Goal: Task Accomplishment & Management: Use online tool/utility

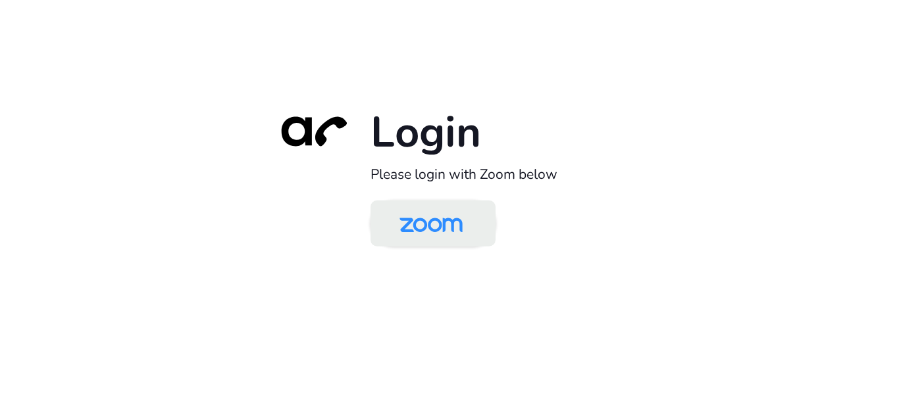
click at [438, 231] on img at bounding box center [431, 224] width 91 height 43
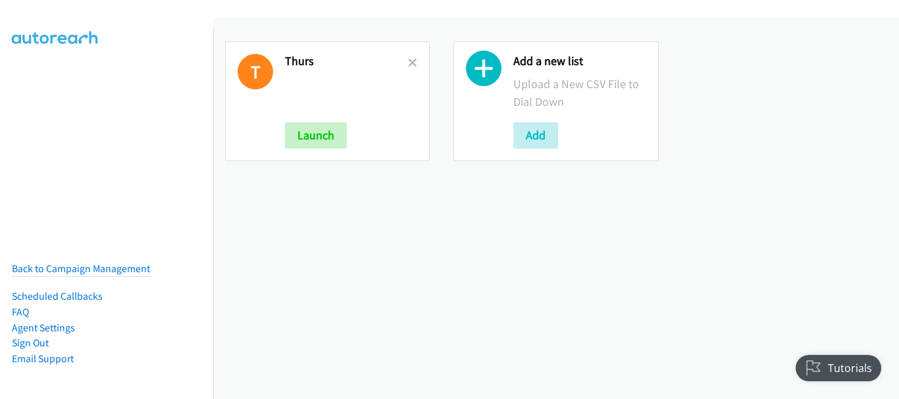
click at [420, 58] on div "T Thurs Launch" at bounding box center [327, 101] width 205 height 120
click at [413, 59] on icon at bounding box center [412, 63] width 9 height 9
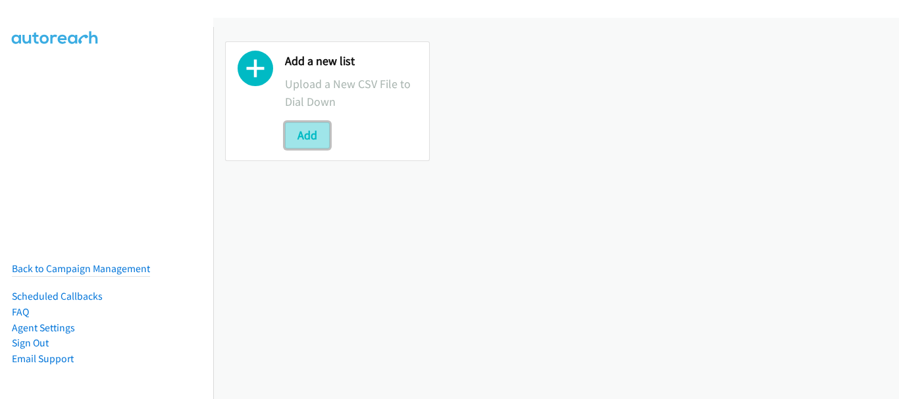
click at [317, 132] on button "Add" at bounding box center [307, 135] width 45 height 26
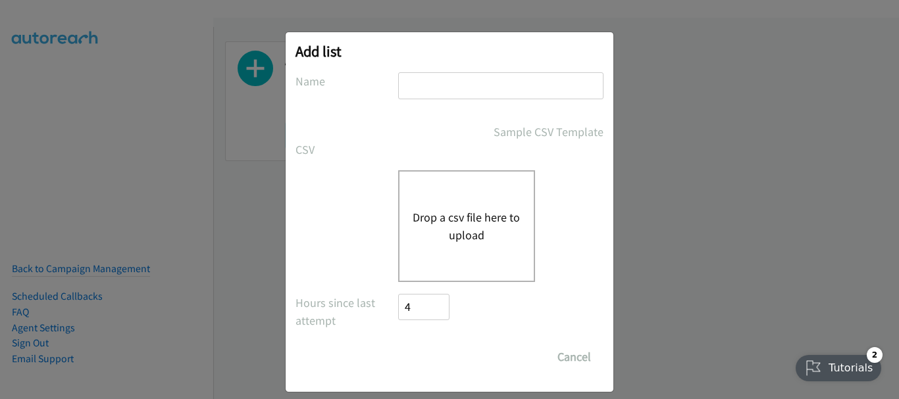
click at [424, 78] on input "text" at bounding box center [500, 85] width 205 height 27
type input "A"
type input "Fri Morn"
click at [496, 248] on div "Drop a csv file here to upload" at bounding box center [466, 226] width 137 height 112
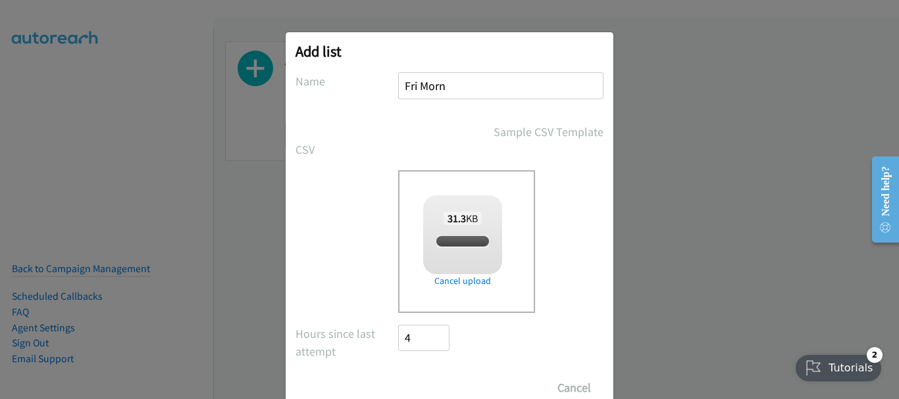
checkbox input "true"
click at [412, 386] on input "Save List" at bounding box center [432, 388] width 69 height 26
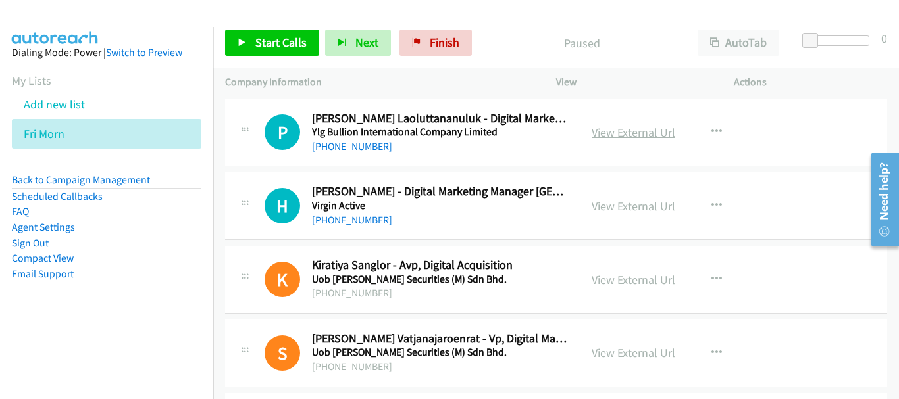
click at [602, 130] on link "View External Url" at bounding box center [634, 132] width 84 height 15
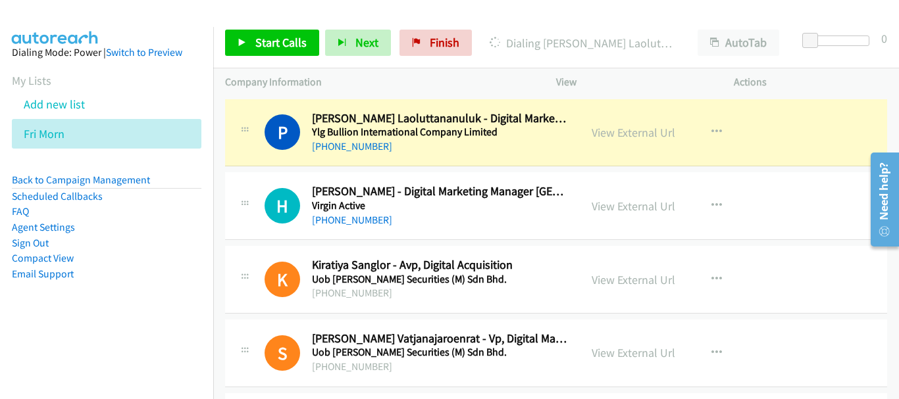
click at [616, 206] on link "View External Url" at bounding box center [634, 206] width 84 height 15
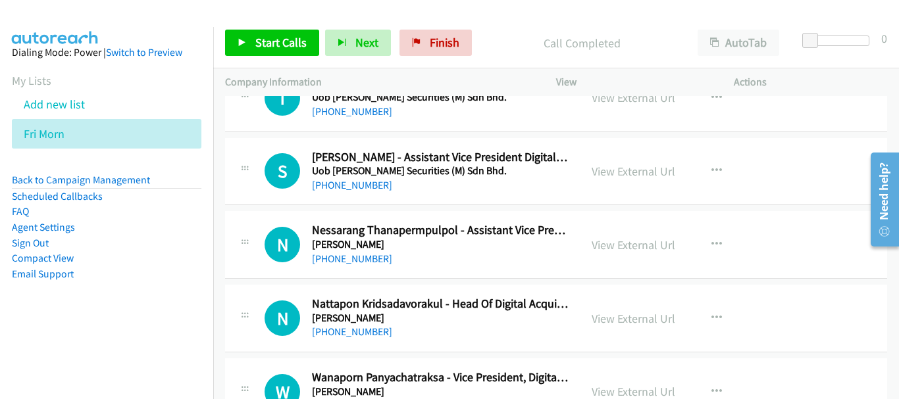
scroll to position [263, 0]
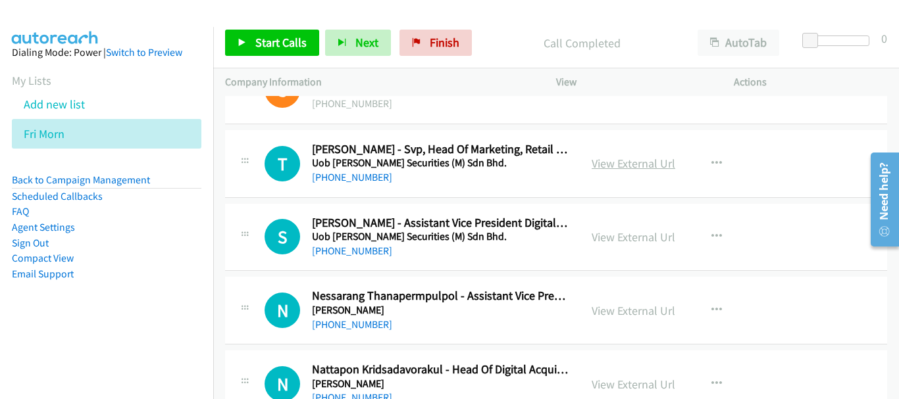
click at [617, 159] on link "View External Url" at bounding box center [634, 163] width 84 height 15
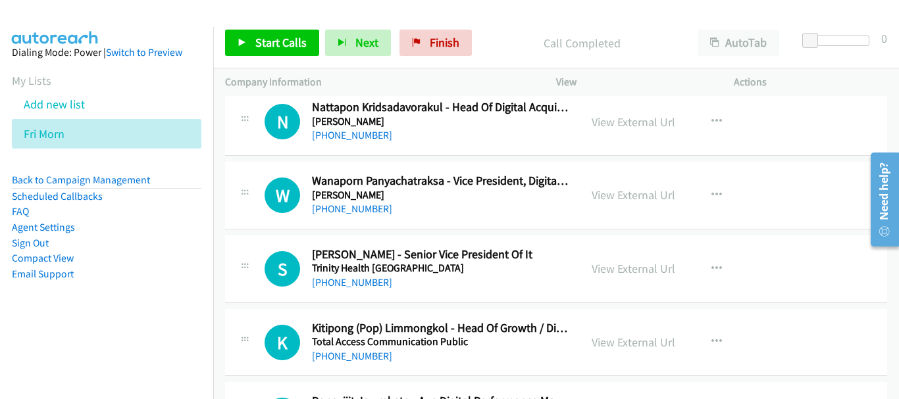
scroll to position [526, 0]
click at [372, 278] on link "[PHONE_NUMBER]" at bounding box center [352, 282] width 80 height 13
click at [618, 342] on link "View External Url" at bounding box center [634, 341] width 84 height 15
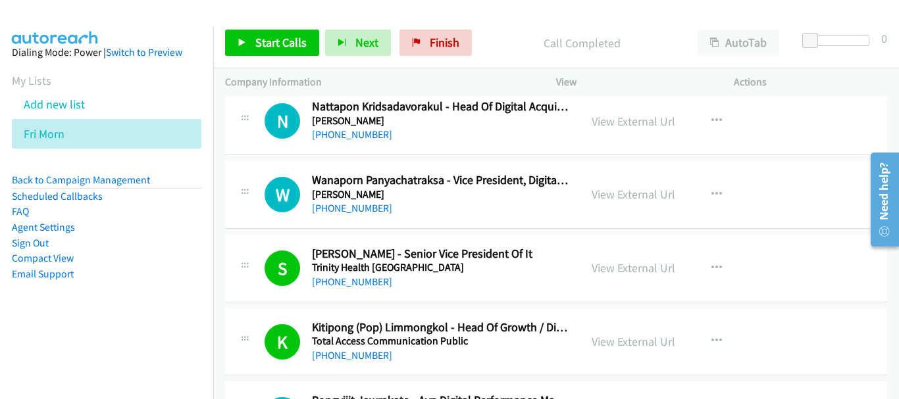
scroll to position [658, 0]
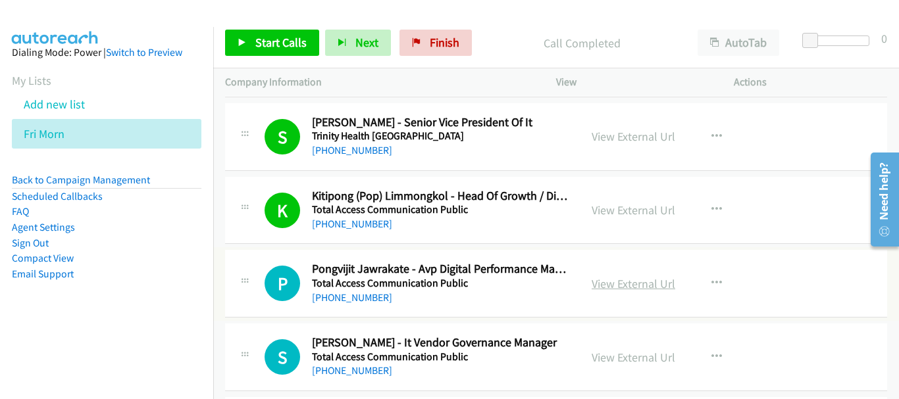
click at [606, 280] on link "View External Url" at bounding box center [634, 283] width 84 height 15
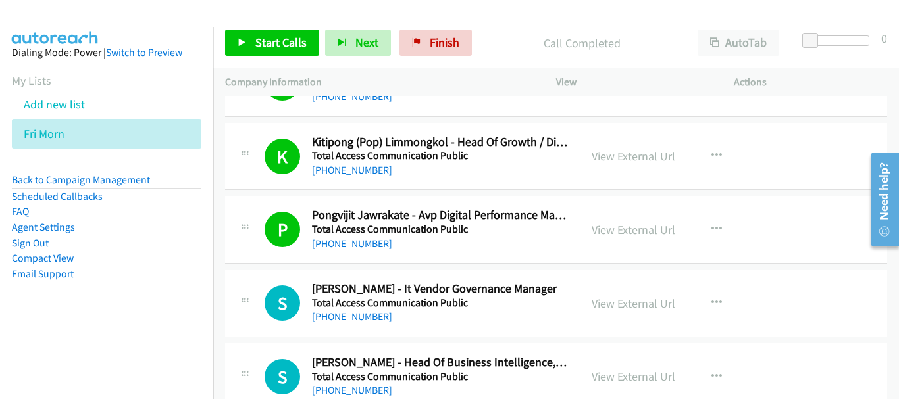
scroll to position [790, 0]
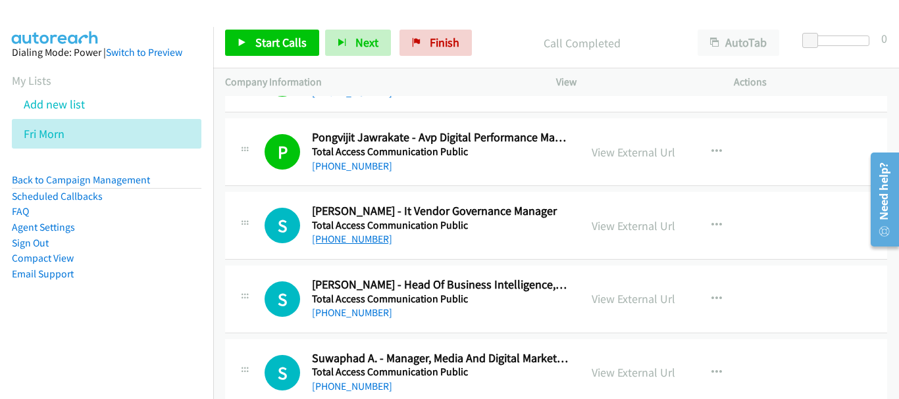
click at [366, 237] on link "[PHONE_NUMBER]" at bounding box center [352, 239] width 80 height 13
click at [636, 296] on link "View External Url" at bounding box center [634, 299] width 84 height 15
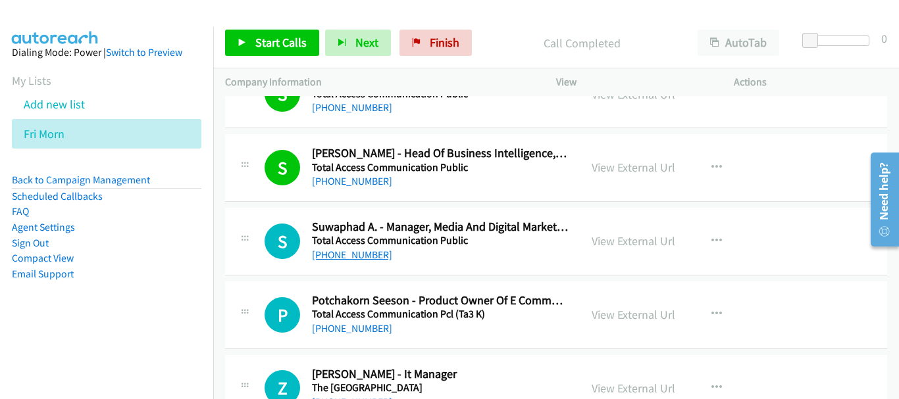
click at [365, 259] on link "[PHONE_NUMBER]" at bounding box center [352, 255] width 80 height 13
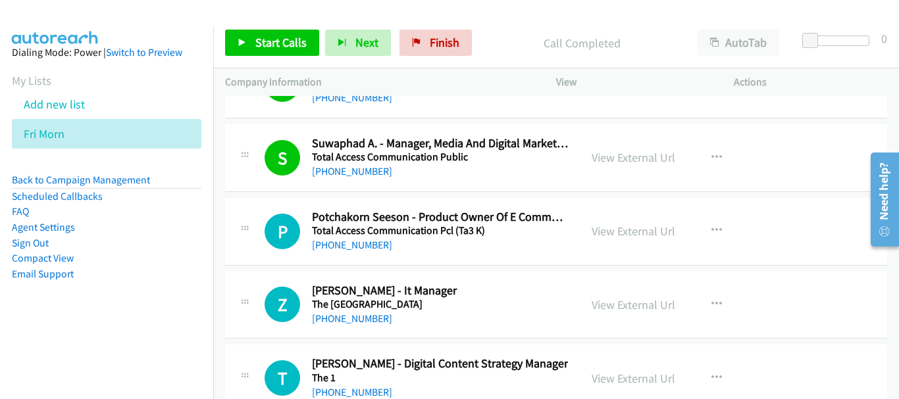
scroll to position [1053, 0]
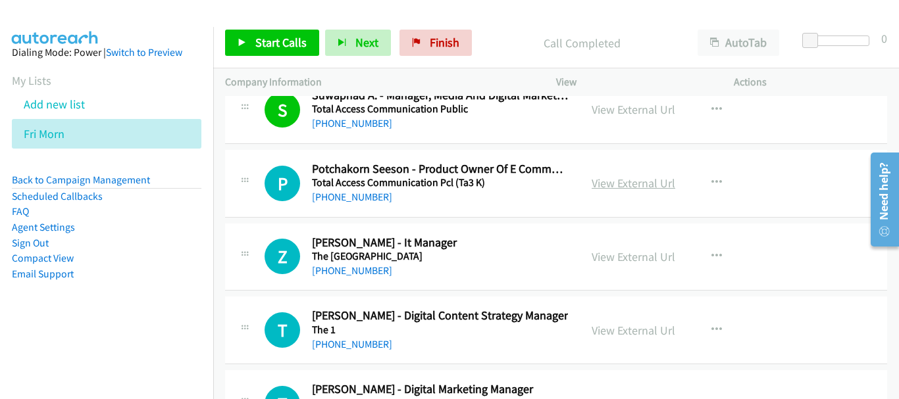
click at [609, 186] on link "View External Url" at bounding box center [634, 183] width 84 height 15
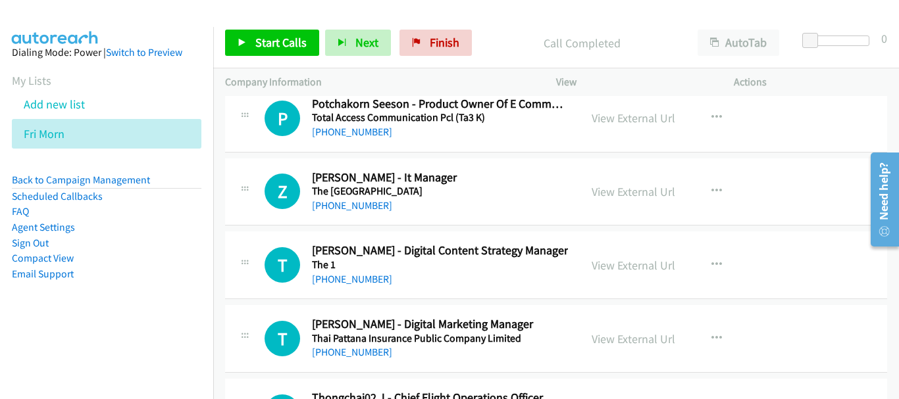
scroll to position [1119, 0]
click at [360, 276] on link "[PHONE_NUMBER]" at bounding box center [352, 278] width 80 height 13
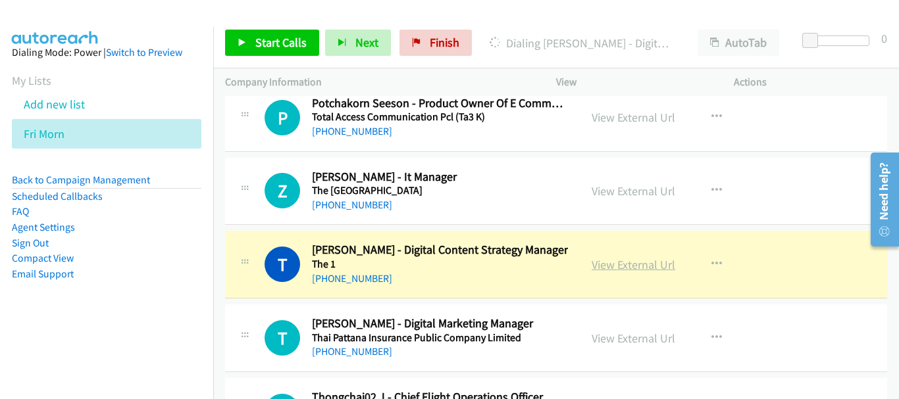
click at [611, 266] on link "View External Url" at bounding box center [634, 264] width 84 height 15
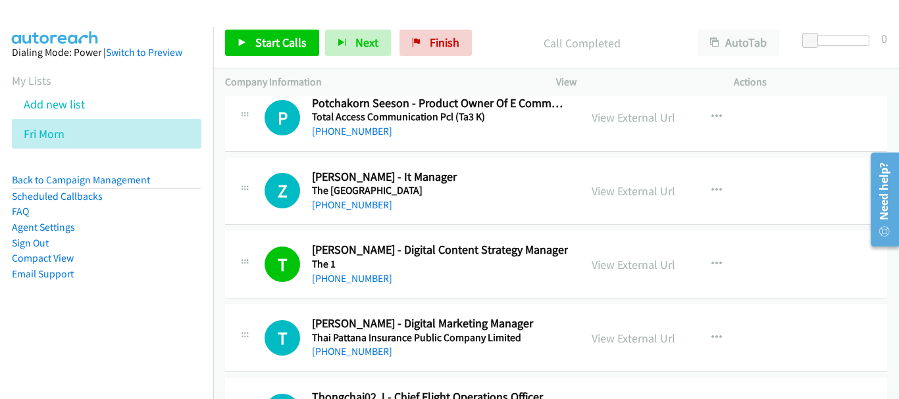
scroll to position [1185, 0]
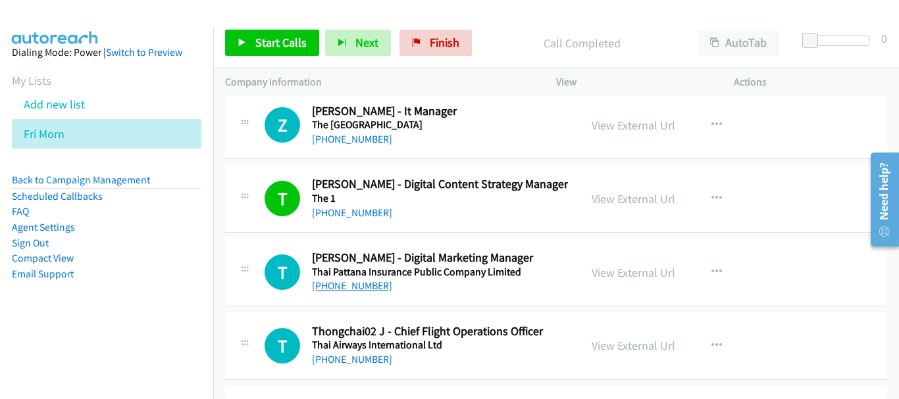
click at [358, 282] on link "[PHONE_NUMBER]" at bounding box center [352, 286] width 80 height 13
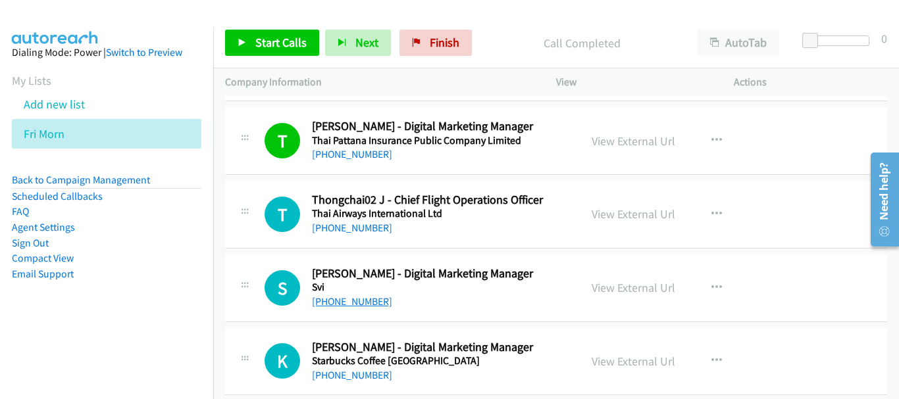
click at [359, 301] on link "[PHONE_NUMBER]" at bounding box center [352, 301] width 80 height 13
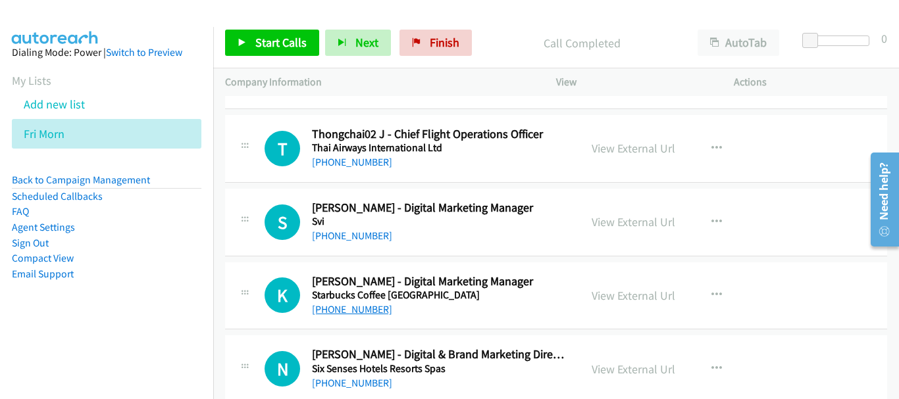
click at [361, 308] on link "[PHONE_NUMBER]" at bounding box center [352, 309] width 80 height 13
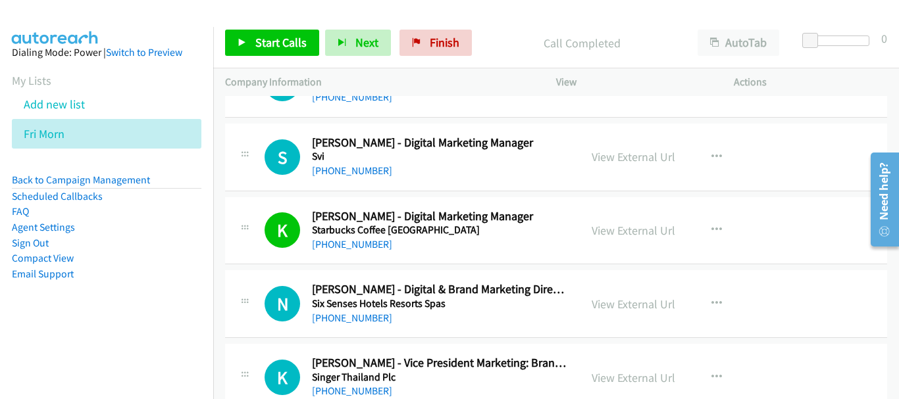
scroll to position [1448, 0]
click at [340, 317] on link "[PHONE_NUMBER]" at bounding box center [352, 317] width 80 height 13
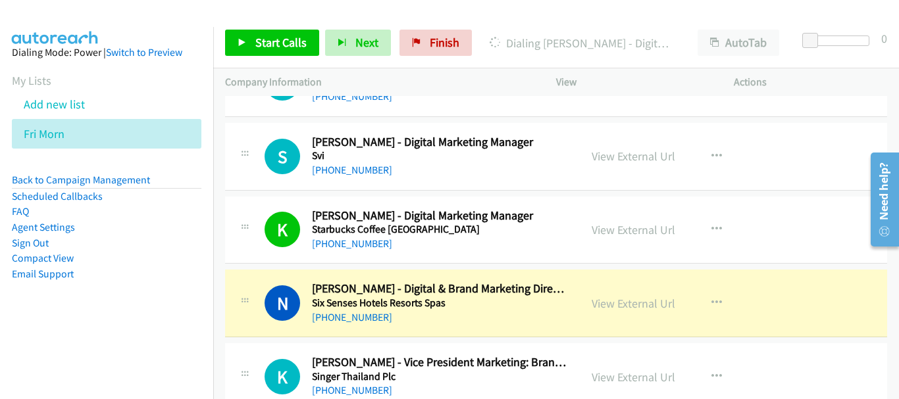
scroll to position [1514, 0]
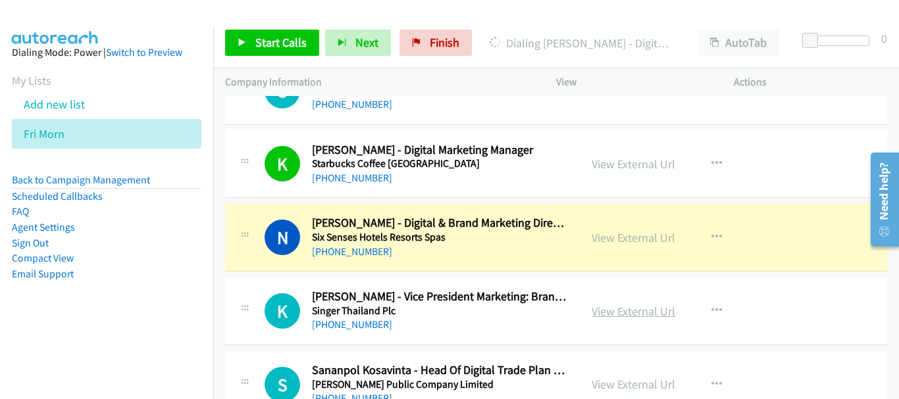
click at [604, 307] on link "View External Url" at bounding box center [634, 311] width 84 height 15
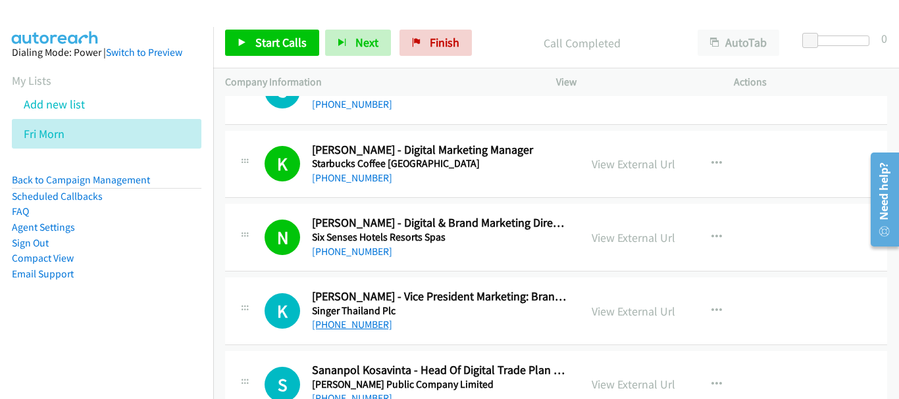
click at [367, 321] on link "[PHONE_NUMBER]" at bounding box center [352, 325] width 80 height 13
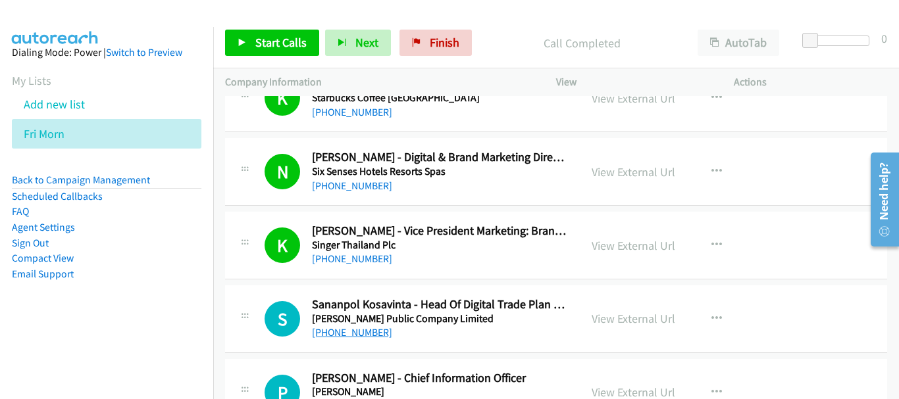
click at [368, 335] on link "[PHONE_NUMBER]" at bounding box center [352, 332] width 80 height 13
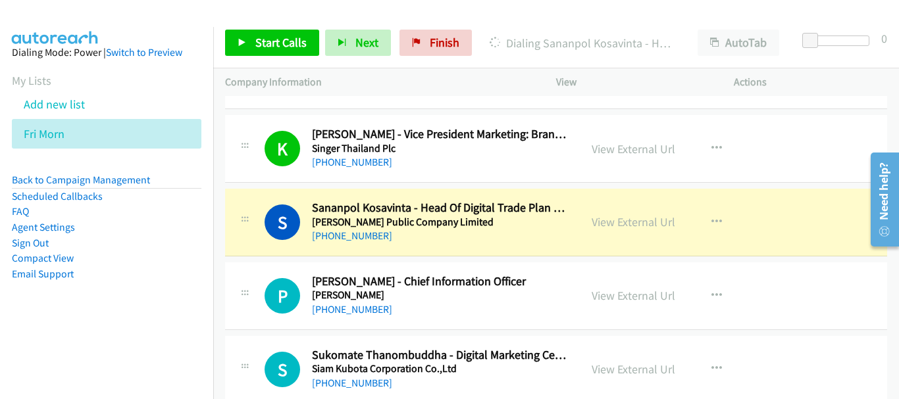
scroll to position [1711, 0]
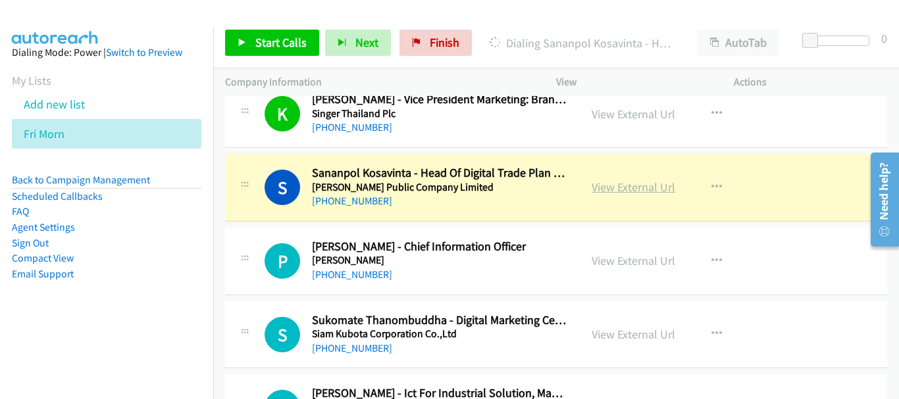
click at [640, 187] on link "View External Url" at bounding box center [634, 187] width 84 height 15
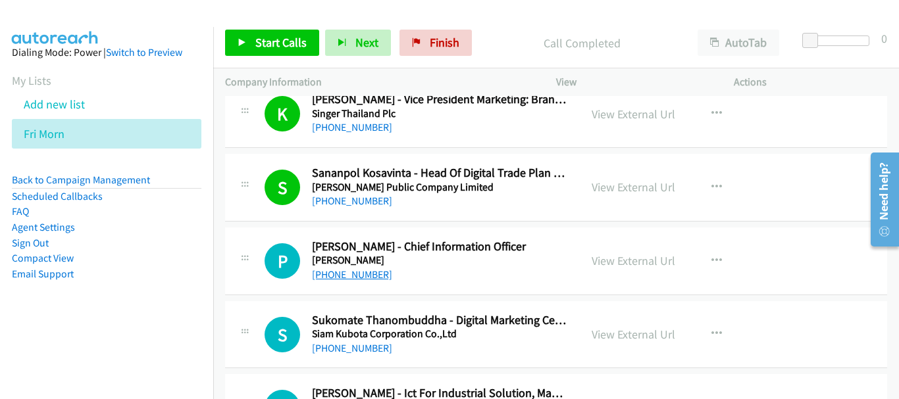
click at [374, 272] on link "[PHONE_NUMBER]" at bounding box center [352, 274] width 80 height 13
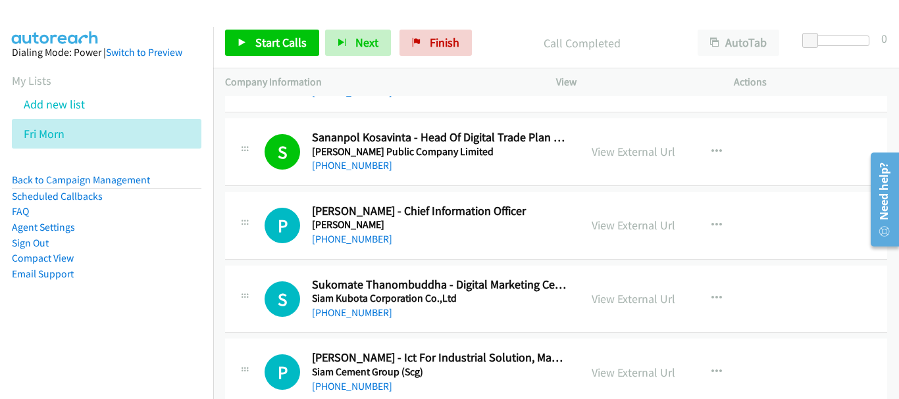
scroll to position [1777, 0]
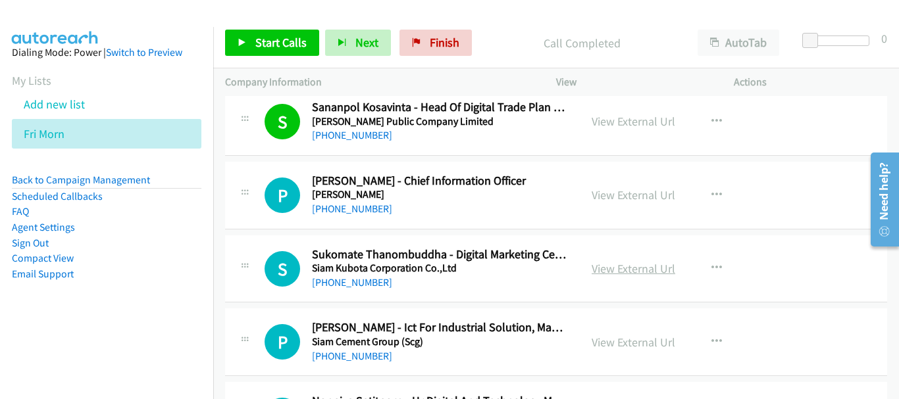
click at [626, 262] on link "View External Url" at bounding box center [634, 268] width 84 height 15
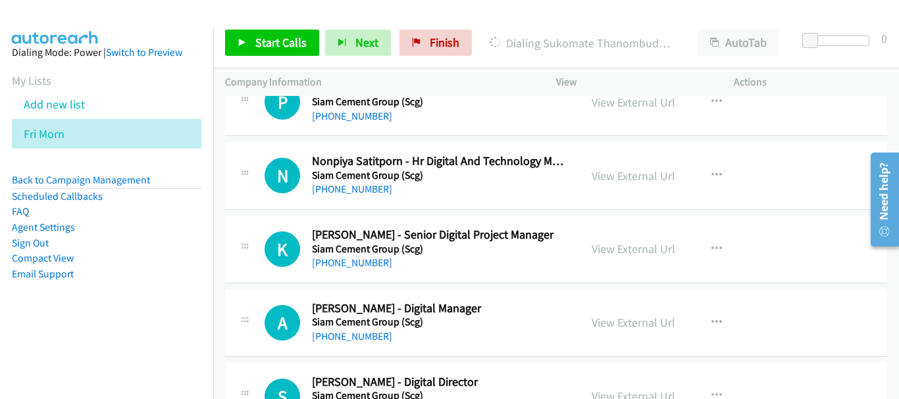
scroll to position [2040, 0]
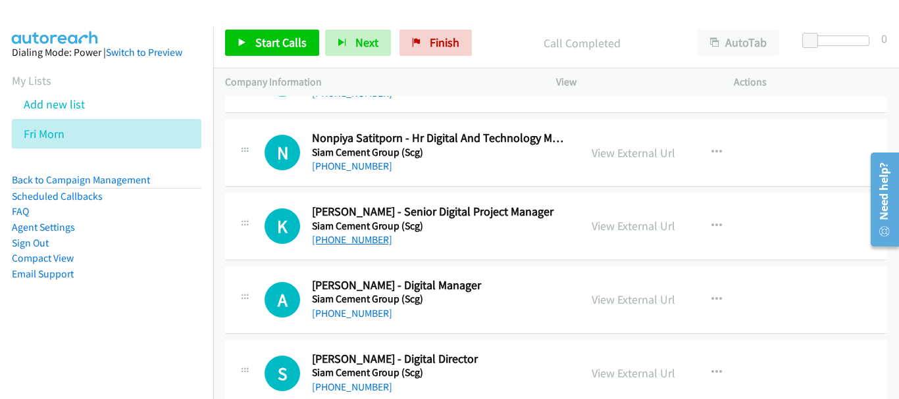
click at [372, 241] on link "[PHONE_NUMBER]" at bounding box center [352, 240] width 80 height 13
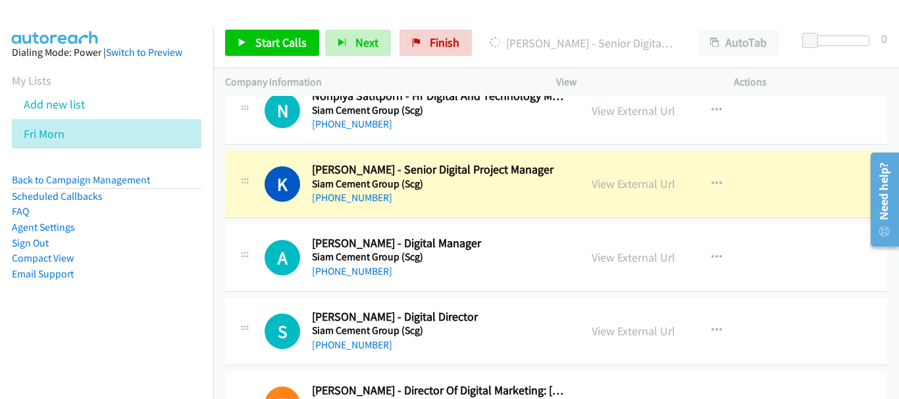
scroll to position [2106, 0]
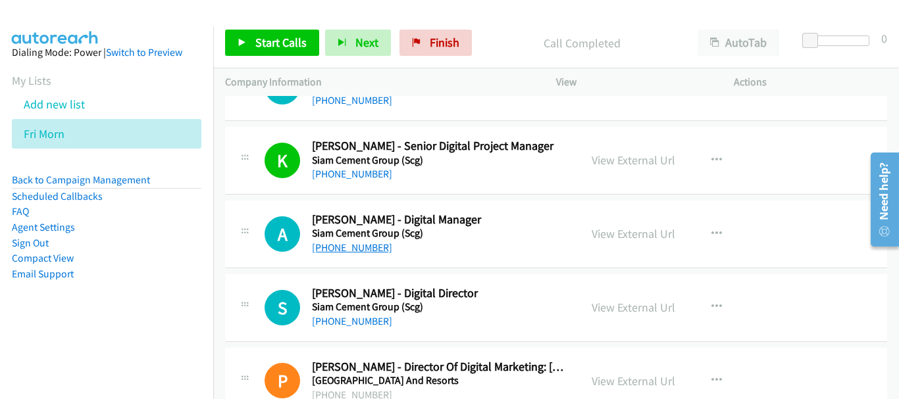
click at [348, 243] on link "[PHONE_NUMBER]" at bounding box center [352, 248] width 80 height 13
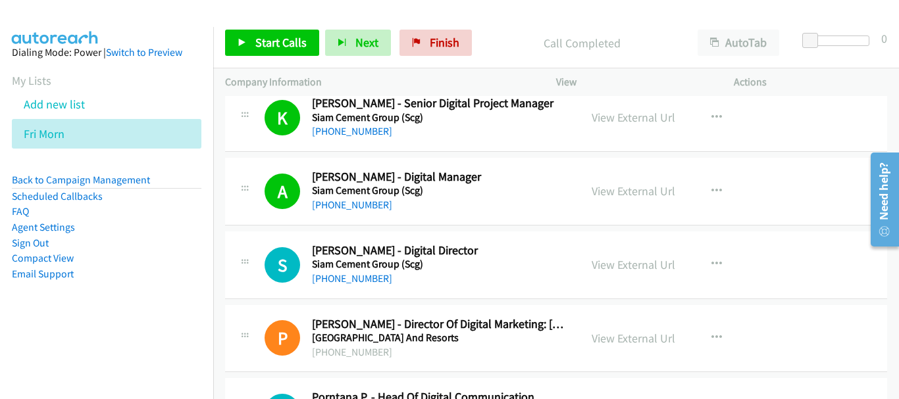
scroll to position [2172, 0]
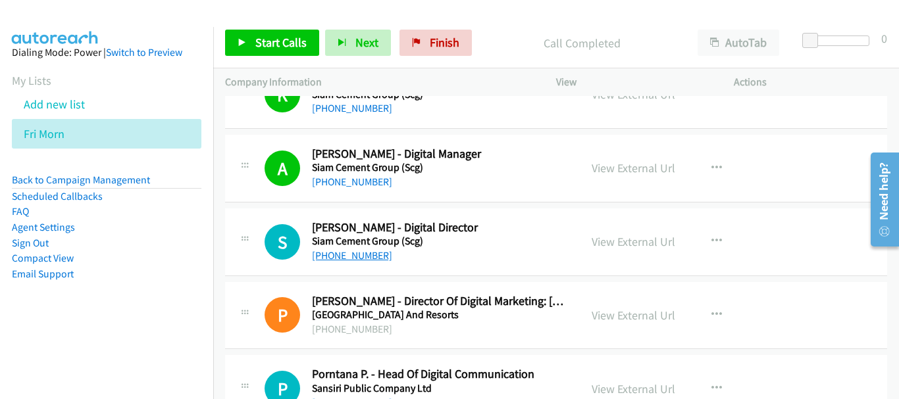
click at [358, 254] on link "[PHONE_NUMBER]" at bounding box center [352, 255] width 80 height 13
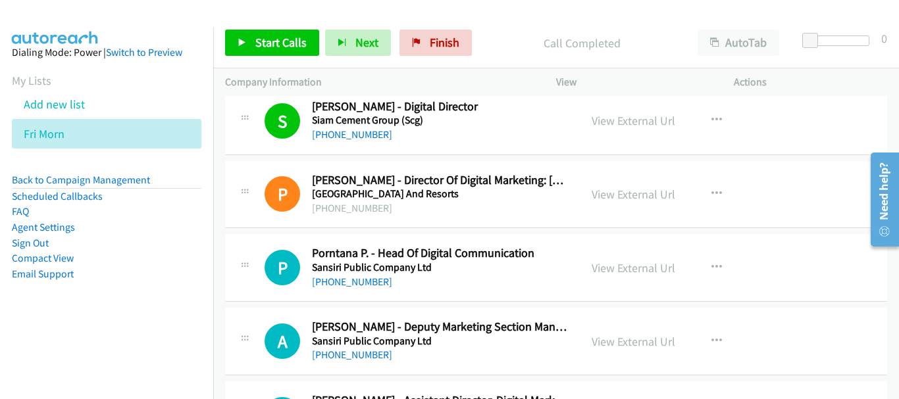
scroll to position [2303, 0]
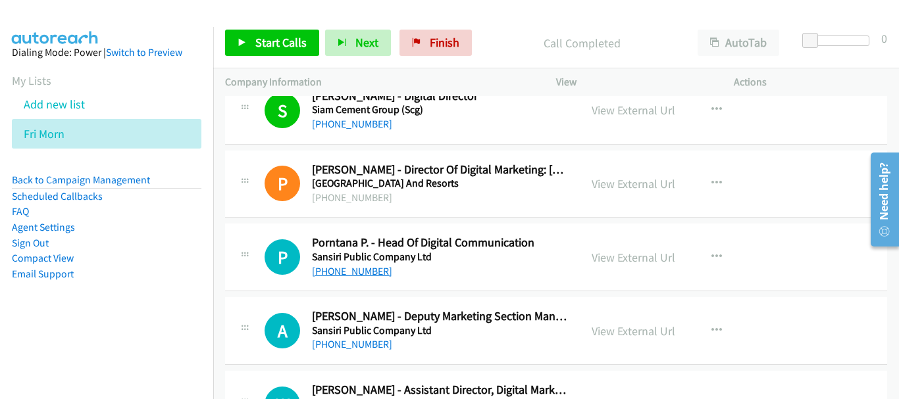
click at [376, 276] on link "[PHONE_NUMBER]" at bounding box center [352, 271] width 80 height 13
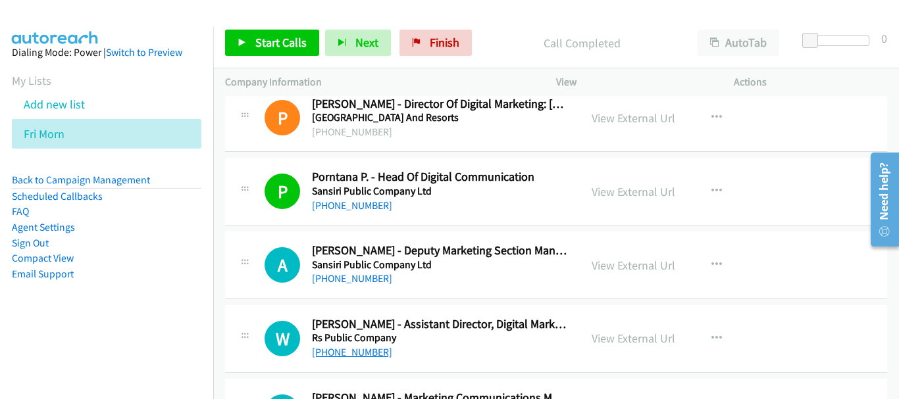
click at [360, 353] on link "[PHONE_NUMBER]" at bounding box center [352, 352] width 80 height 13
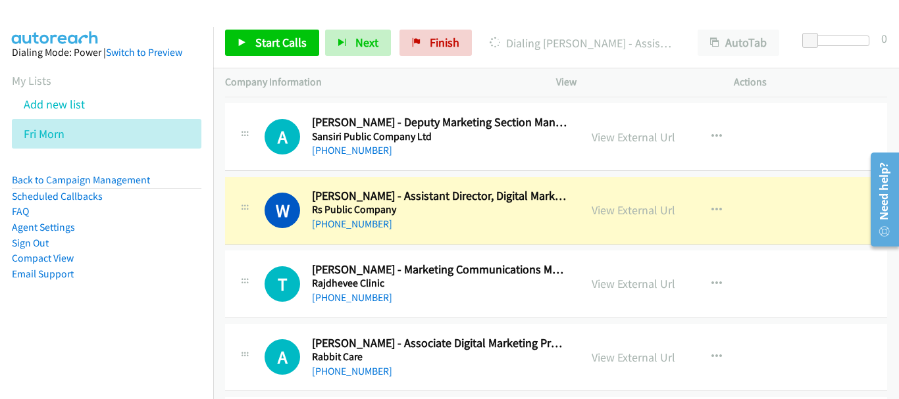
scroll to position [2501, 0]
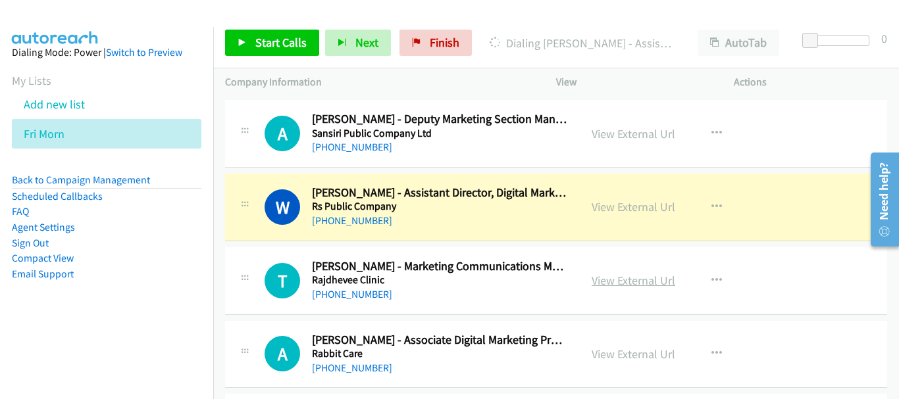
click at [603, 282] on link "View External Url" at bounding box center [634, 280] width 84 height 15
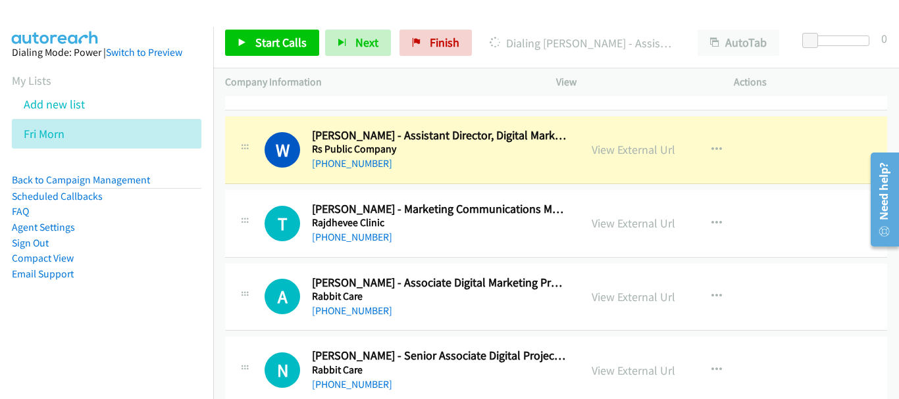
scroll to position [2632, 0]
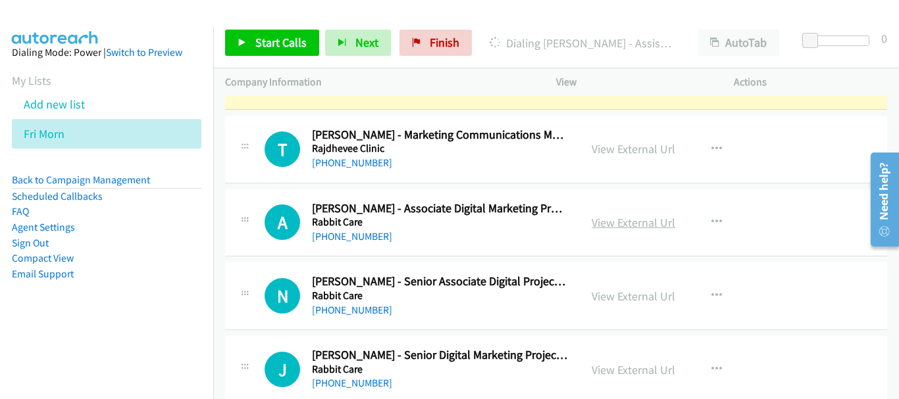
click at [602, 222] on link "View External Url" at bounding box center [634, 222] width 84 height 15
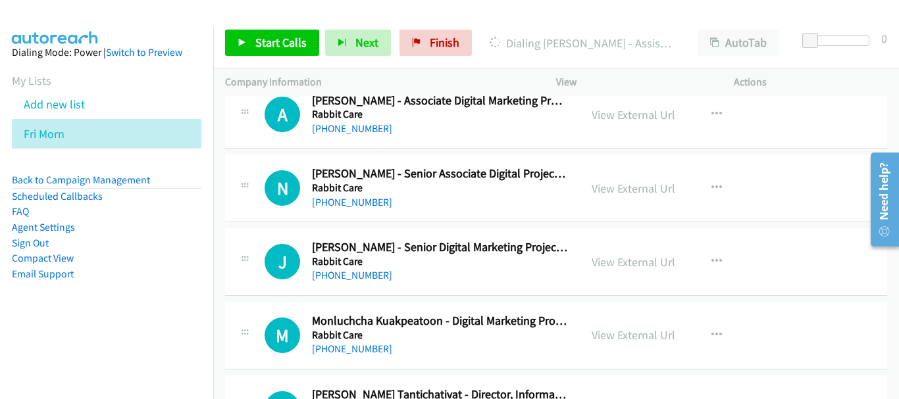
scroll to position [2764, 0]
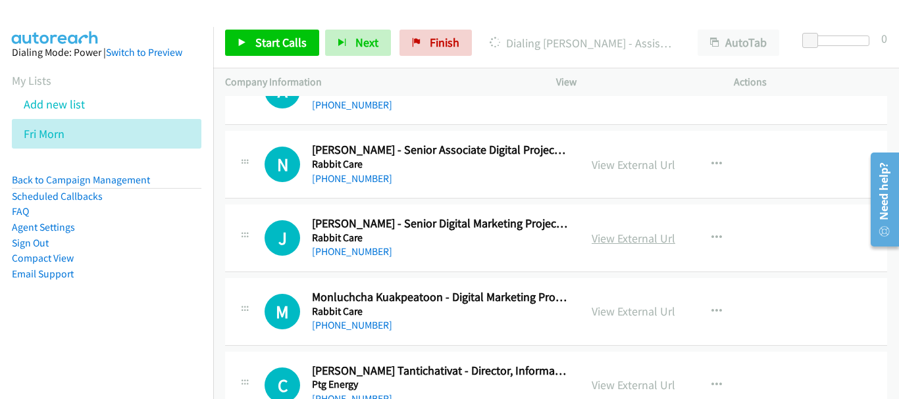
click at [592, 232] on link "View External Url" at bounding box center [634, 238] width 84 height 15
click at [615, 241] on link "View External Url" at bounding box center [634, 238] width 84 height 15
click at [600, 163] on link "View External Url" at bounding box center [634, 164] width 84 height 15
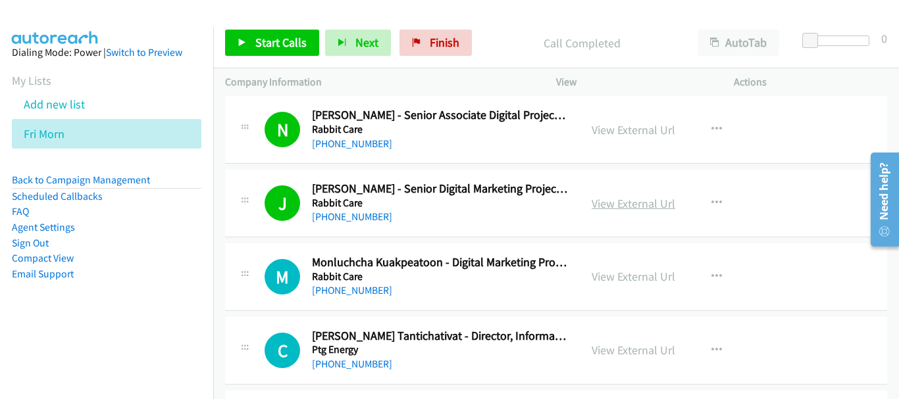
scroll to position [2830, 0]
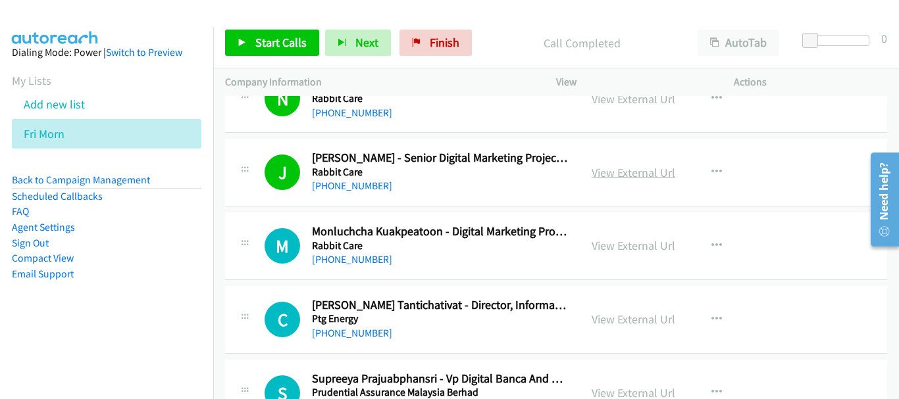
click at [604, 241] on link "View External Url" at bounding box center [634, 245] width 84 height 15
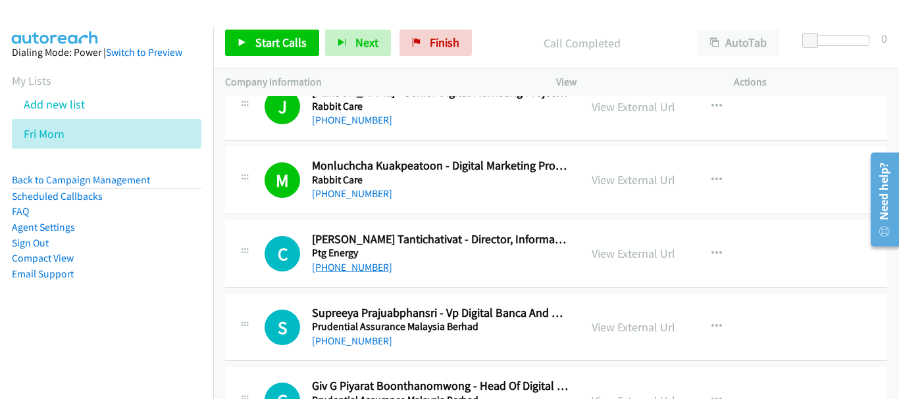
click at [377, 267] on link "[PHONE_NUMBER]" at bounding box center [352, 267] width 80 height 13
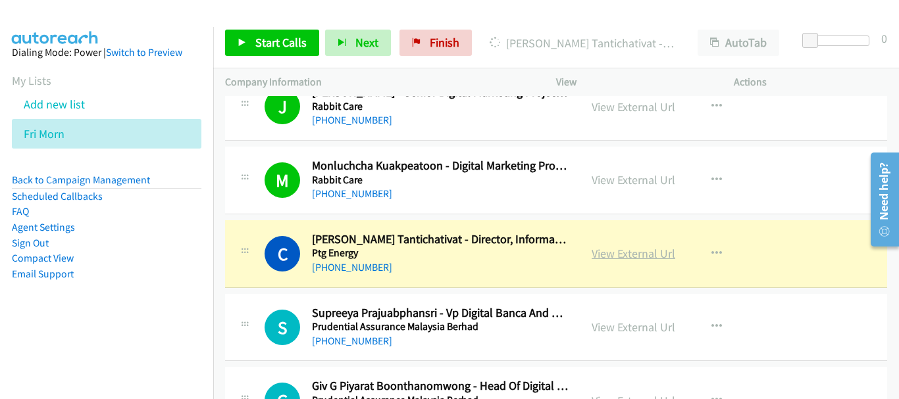
click at [603, 259] on link "View External Url" at bounding box center [634, 253] width 84 height 15
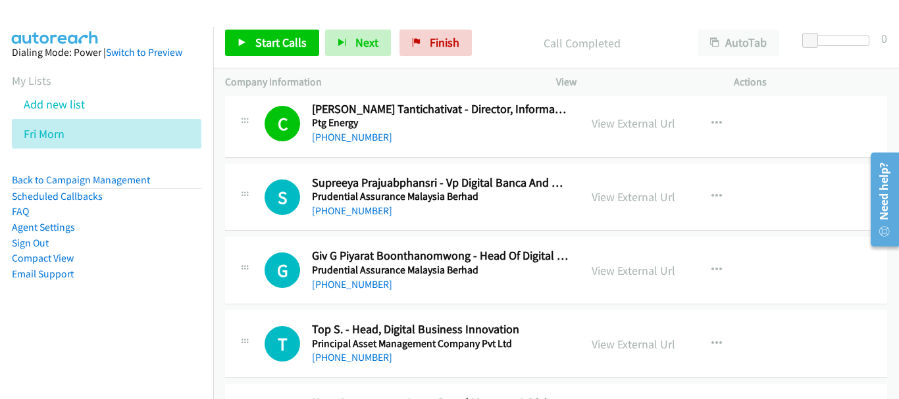
scroll to position [3027, 0]
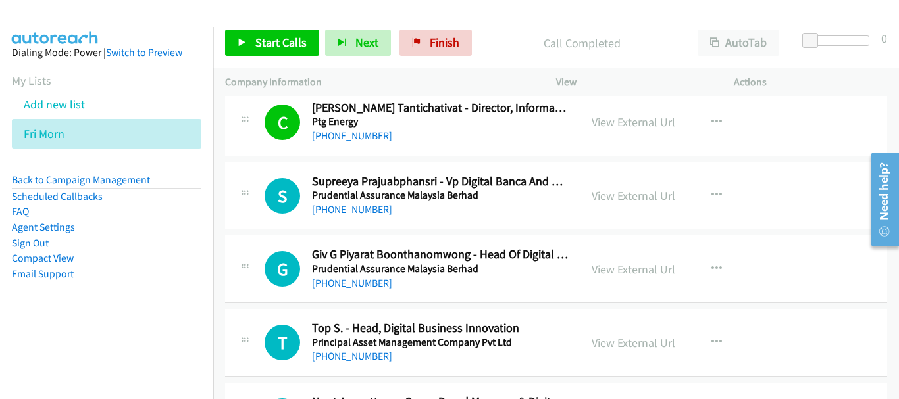
click at [355, 206] on link "[PHONE_NUMBER]" at bounding box center [352, 209] width 80 height 13
click at [351, 285] on link "[PHONE_NUMBER]" at bounding box center [352, 283] width 80 height 13
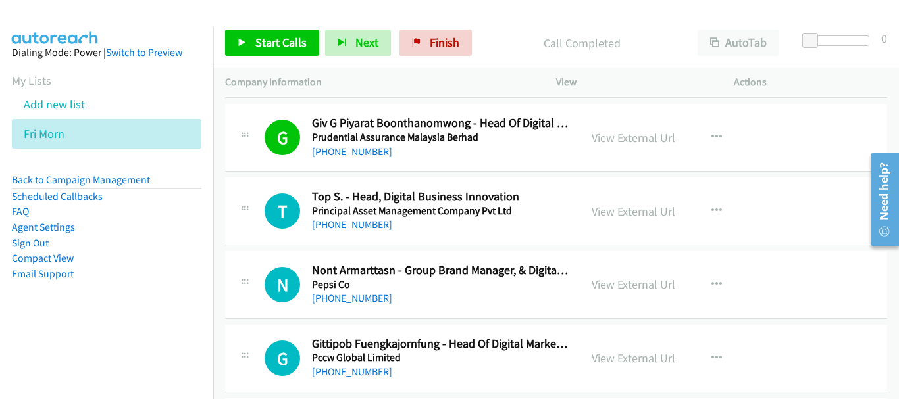
scroll to position [3093, 0]
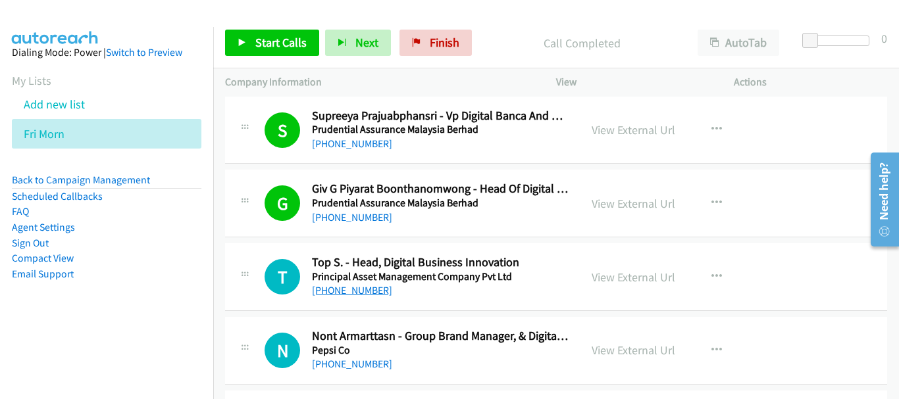
click at [359, 293] on link "[PHONE_NUMBER]" at bounding box center [352, 290] width 80 height 13
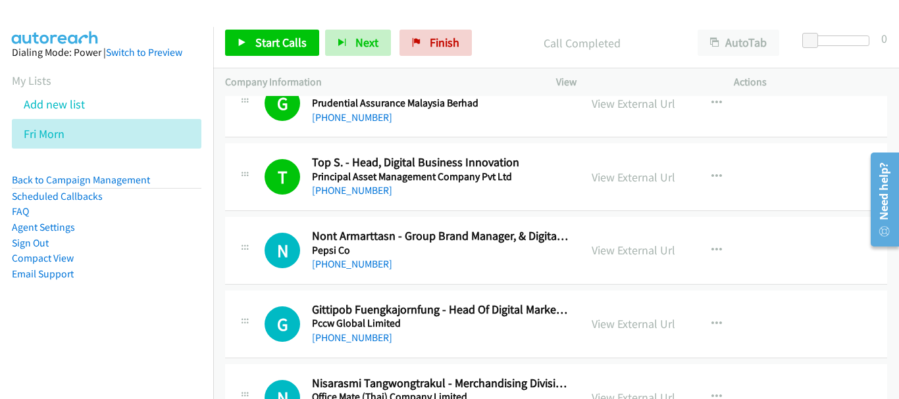
scroll to position [3224, 0]
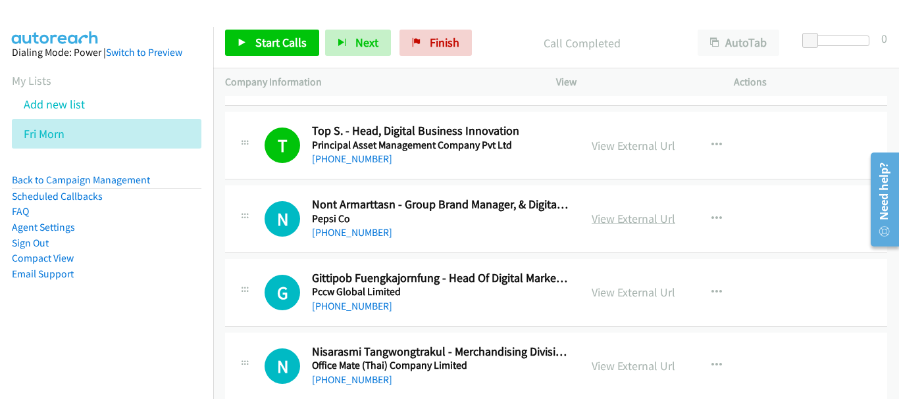
click at [651, 219] on link "View External Url" at bounding box center [634, 218] width 84 height 15
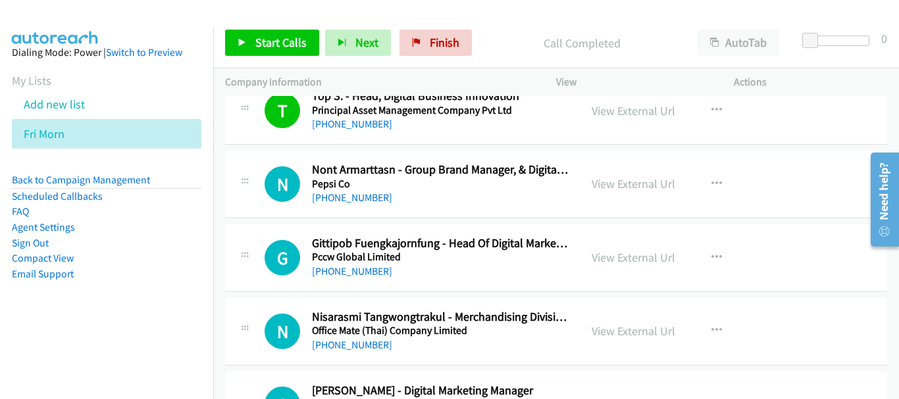
scroll to position [3290, 0]
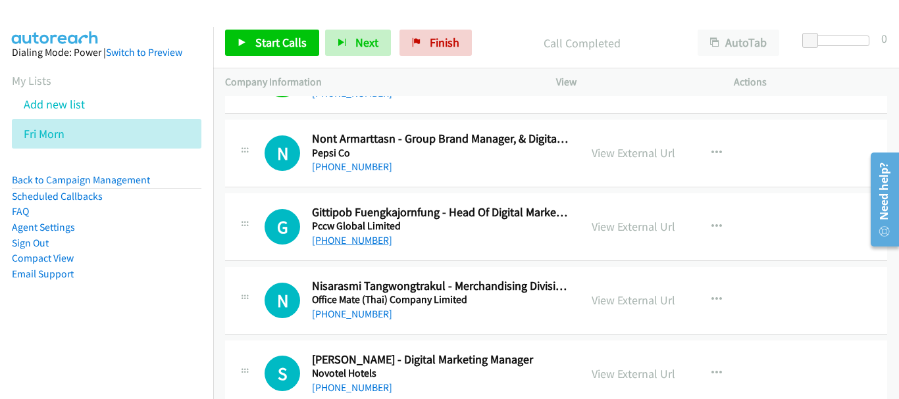
click at [359, 242] on link "[PHONE_NUMBER]" at bounding box center [352, 240] width 80 height 13
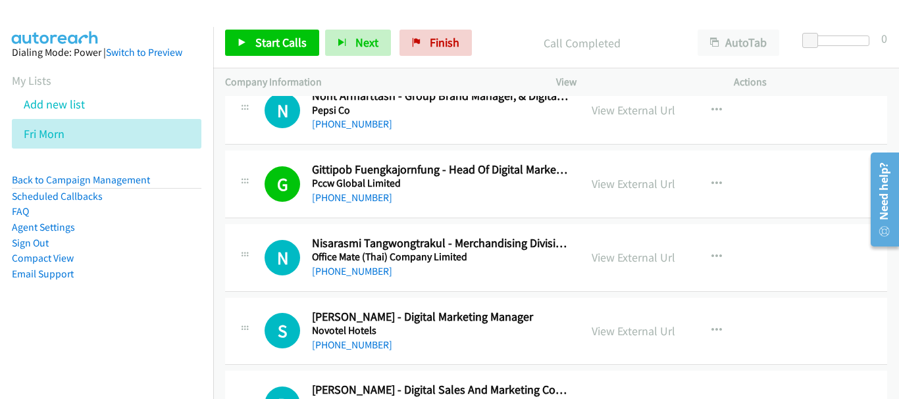
scroll to position [3356, 0]
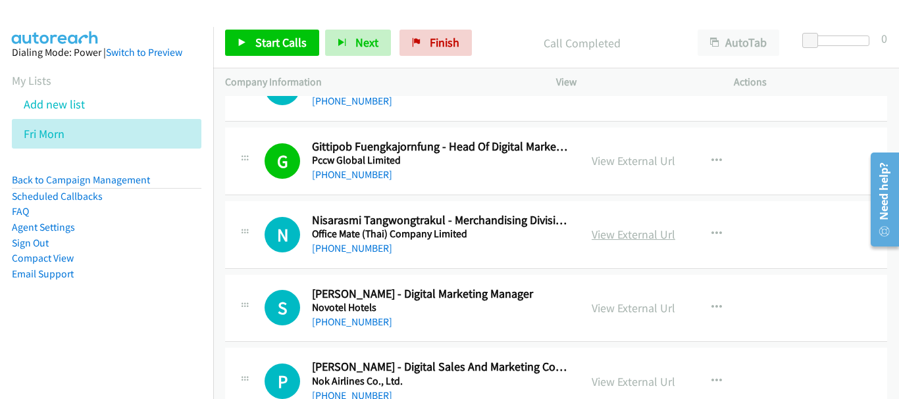
click at [624, 229] on link "View External Url" at bounding box center [634, 234] width 84 height 15
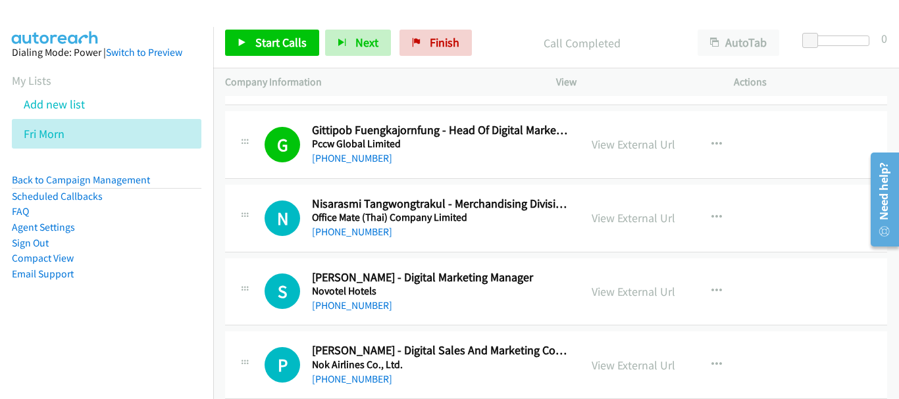
scroll to position [3422, 0]
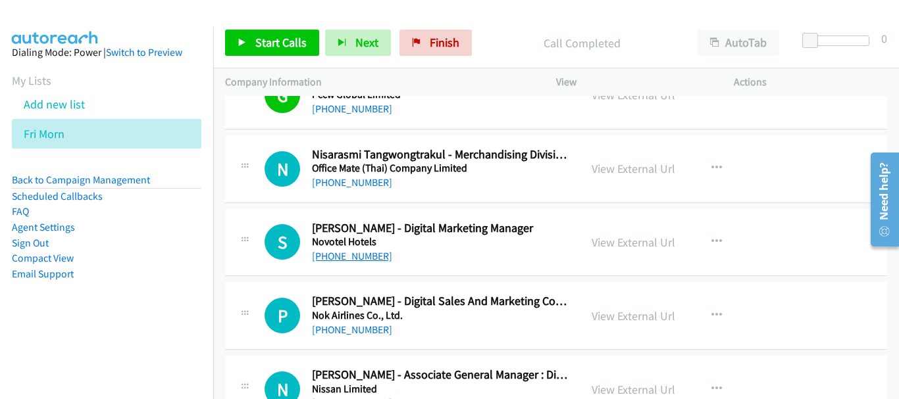
click at [344, 255] on link "[PHONE_NUMBER]" at bounding box center [352, 256] width 80 height 13
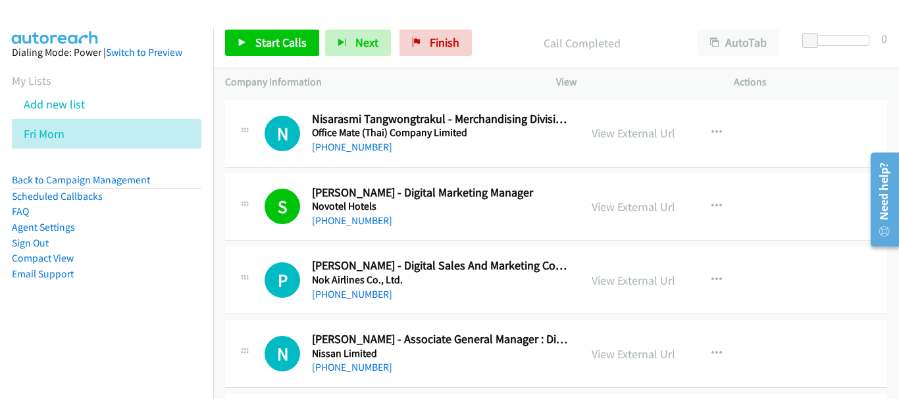
scroll to position [3488, 0]
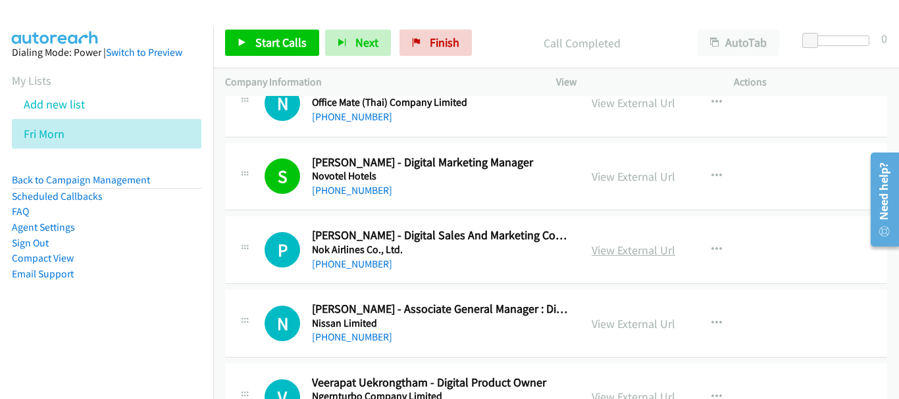
click at [611, 255] on link "View External Url" at bounding box center [634, 250] width 84 height 15
click at [386, 257] on div "[PHONE_NUMBER]" at bounding box center [440, 265] width 256 height 16
click at [367, 263] on link "[PHONE_NUMBER]" at bounding box center [352, 264] width 80 height 13
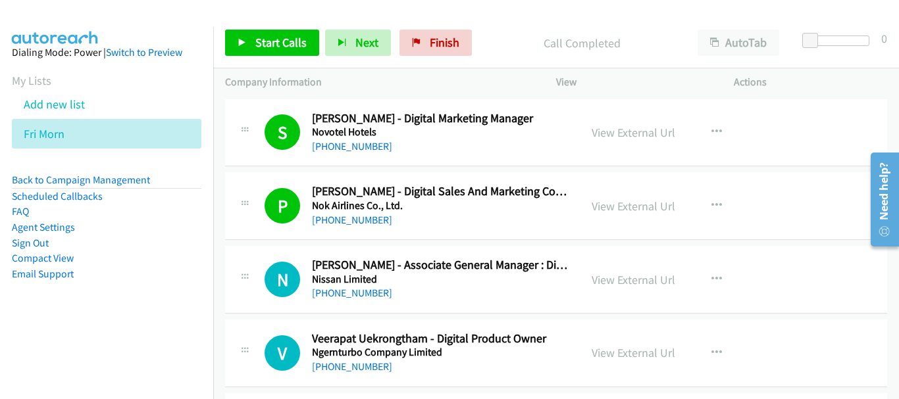
scroll to position [3554, 0]
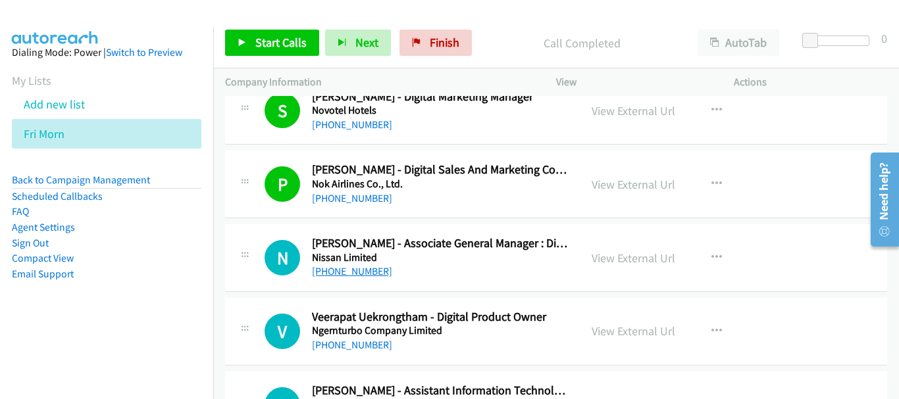
click at [353, 268] on link "[PHONE_NUMBER]" at bounding box center [352, 271] width 80 height 13
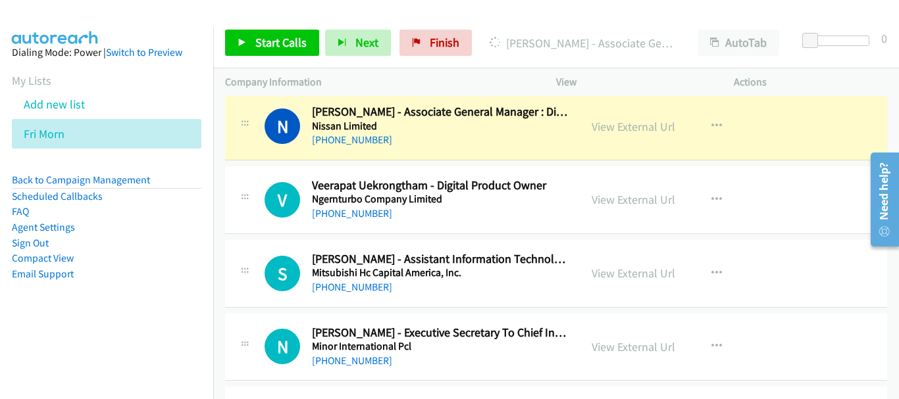
scroll to position [3883, 0]
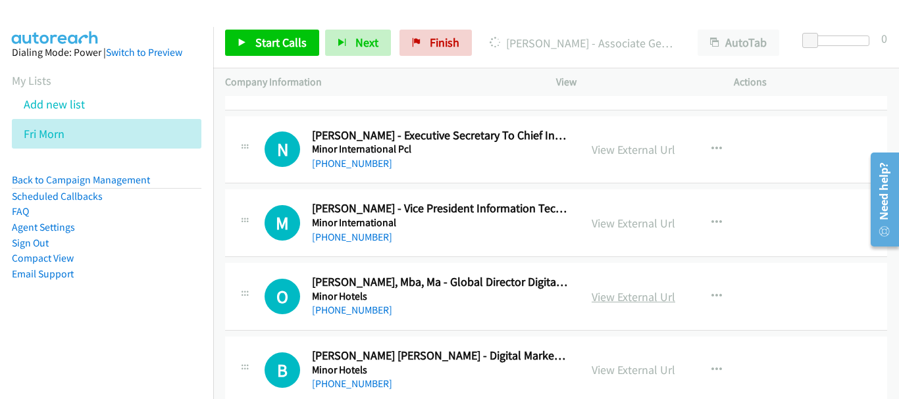
click at [603, 301] on link "View External Url" at bounding box center [634, 297] width 84 height 15
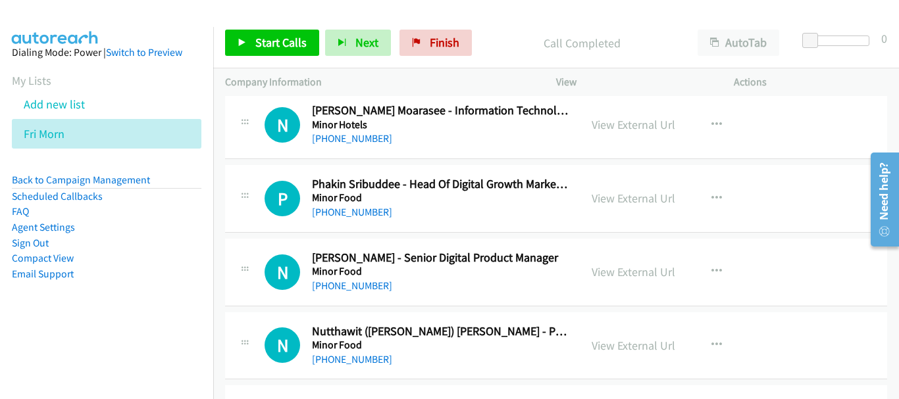
scroll to position [4409, 0]
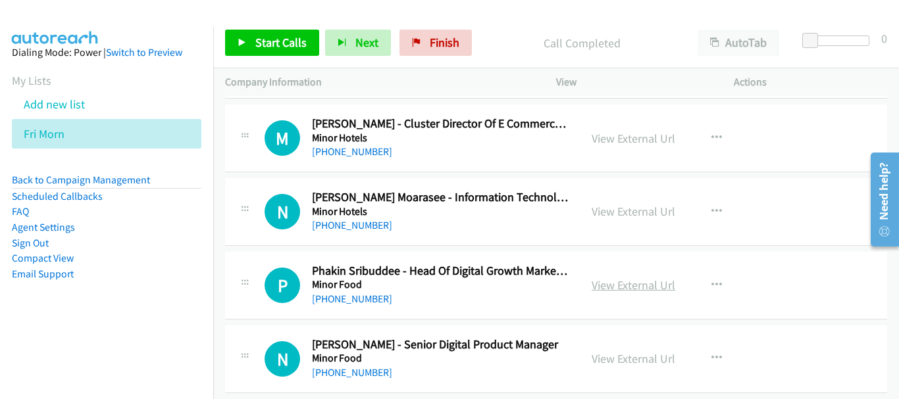
click at [642, 288] on link "View External Url" at bounding box center [634, 285] width 84 height 15
click at [357, 301] on link "[PHONE_NUMBER]" at bounding box center [352, 299] width 80 height 13
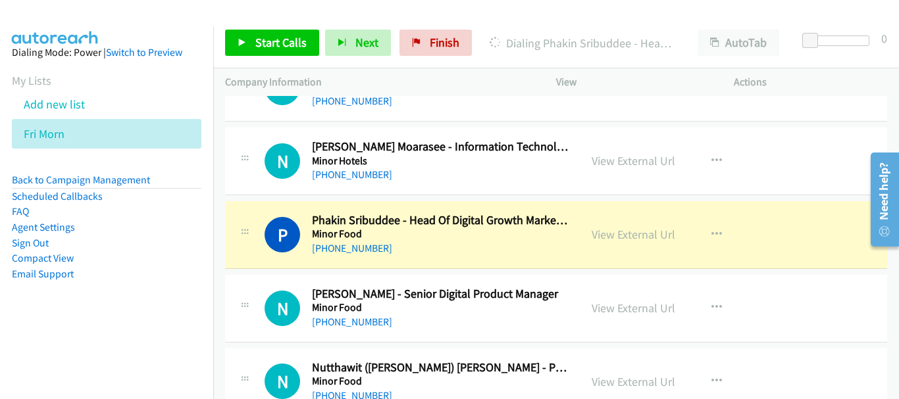
scroll to position [4475, 0]
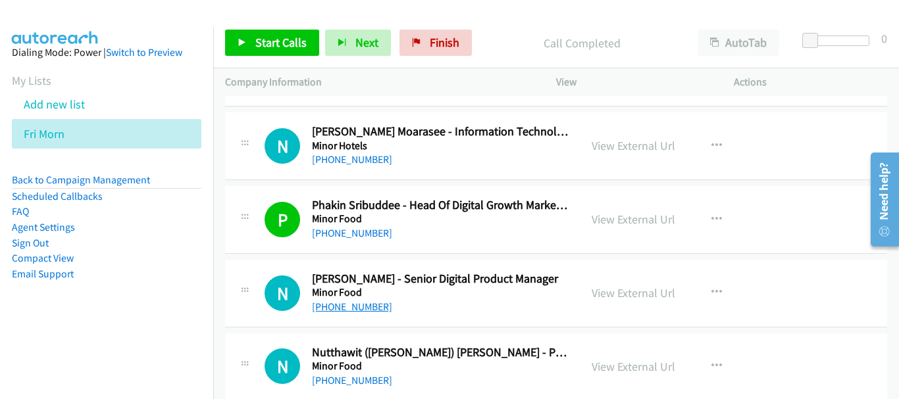
click at [371, 301] on link "[PHONE_NUMBER]" at bounding box center [352, 307] width 80 height 13
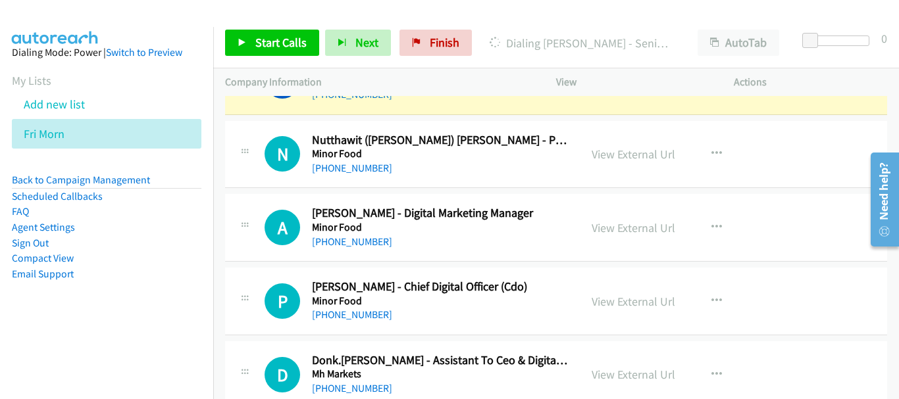
scroll to position [4672, 0]
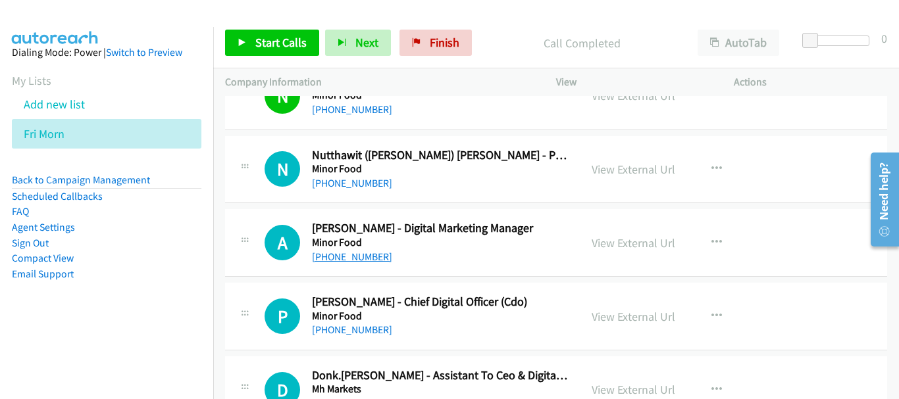
click at [378, 261] on link "[PHONE_NUMBER]" at bounding box center [352, 257] width 80 height 13
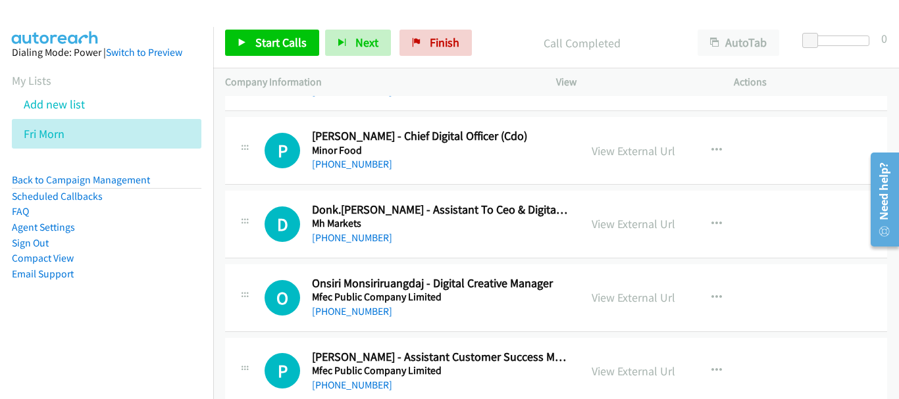
scroll to position [4870, 0]
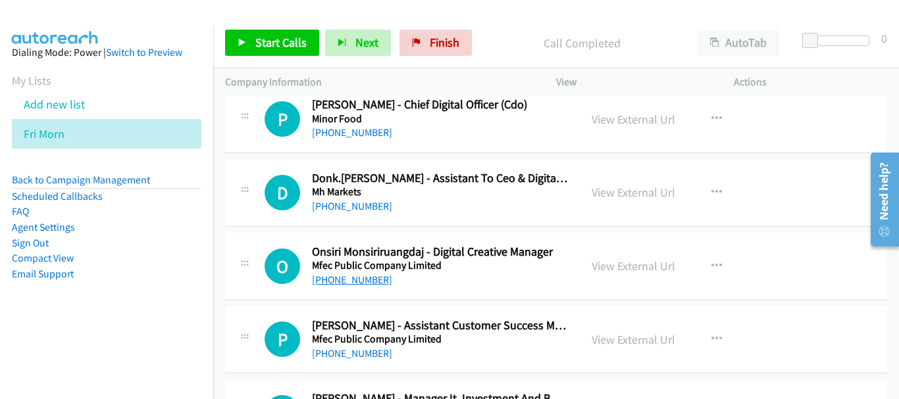
click at [370, 278] on link "[PHONE_NUMBER]" at bounding box center [352, 280] width 80 height 13
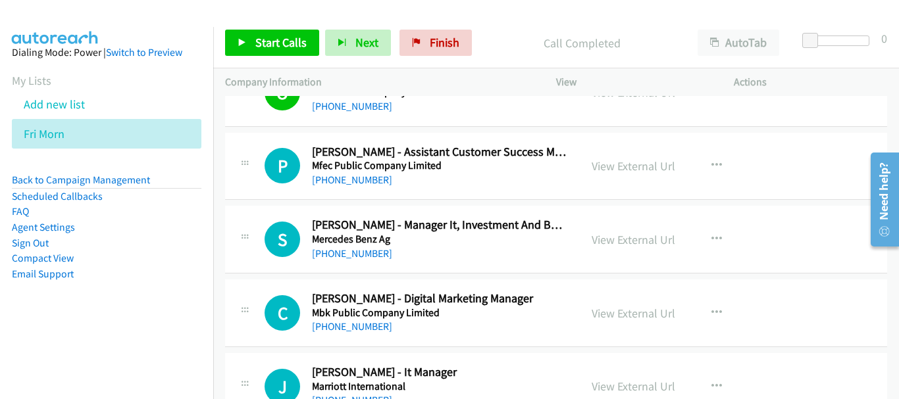
scroll to position [5067, 0]
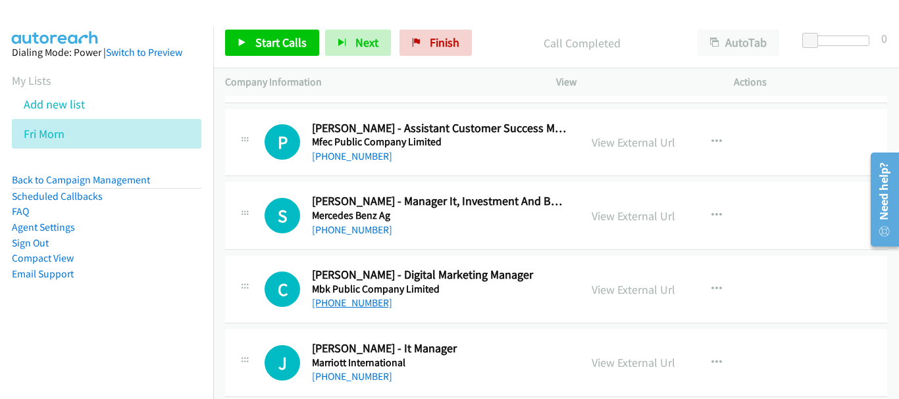
click at [362, 309] on link "[PHONE_NUMBER]" at bounding box center [352, 303] width 80 height 13
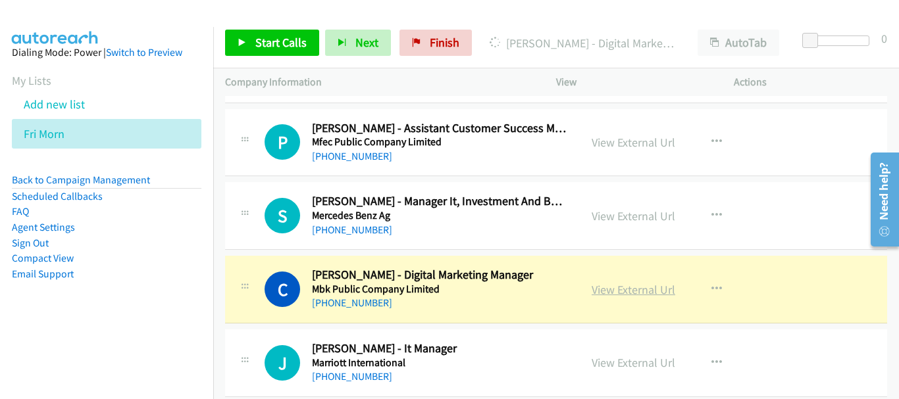
click at [623, 290] on link "View External Url" at bounding box center [634, 289] width 84 height 15
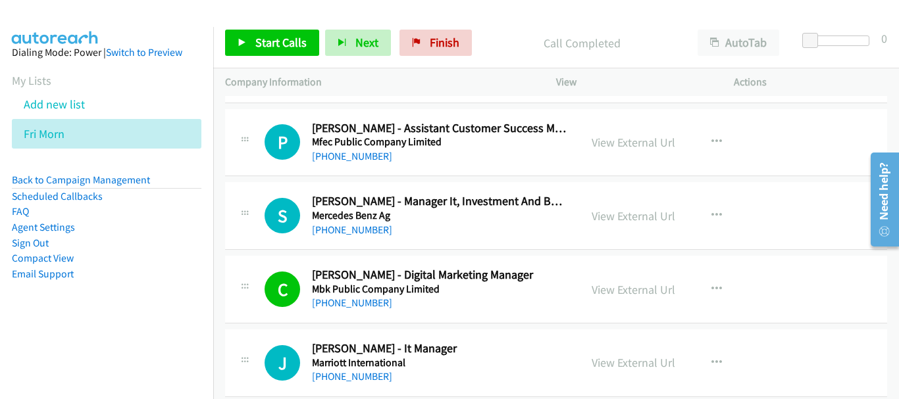
scroll to position [5199, 0]
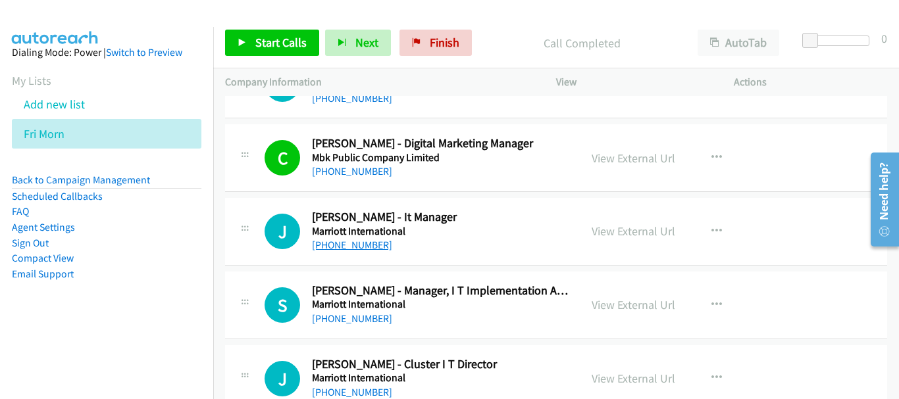
click at [366, 247] on link "[PHONE_NUMBER]" at bounding box center [352, 245] width 80 height 13
click at [635, 237] on link "View External Url" at bounding box center [634, 231] width 84 height 15
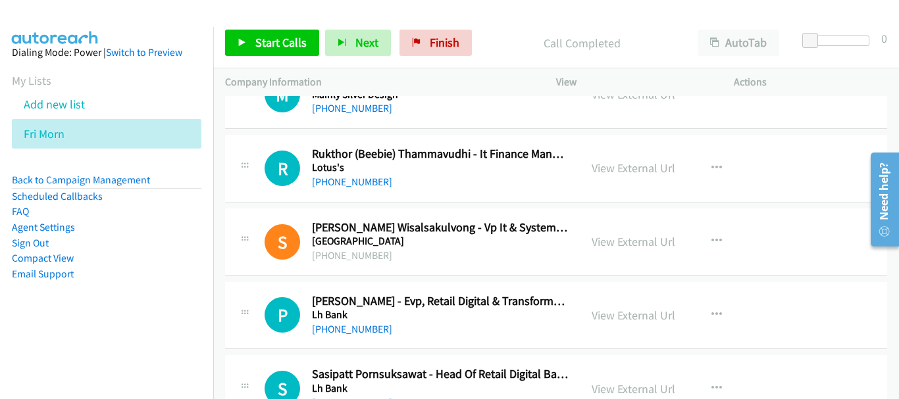
scroll to position [5725, 0]
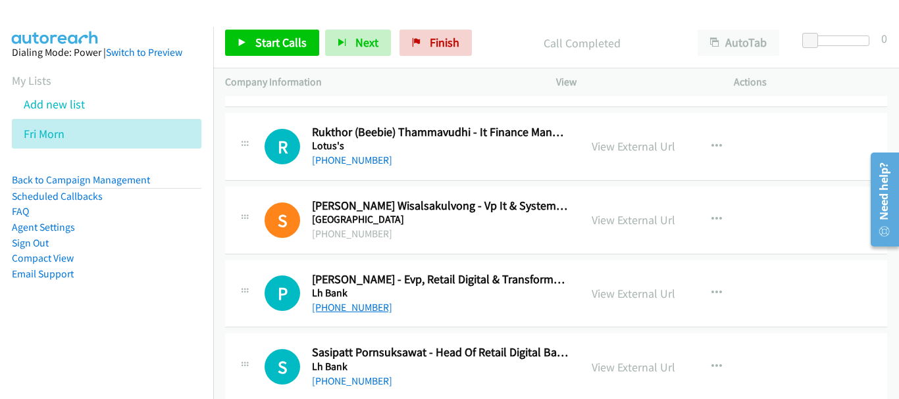
click at [359, 311] on link "[PHONE_NUMBER]" at bounding box center [352, 307] width 80 height 13
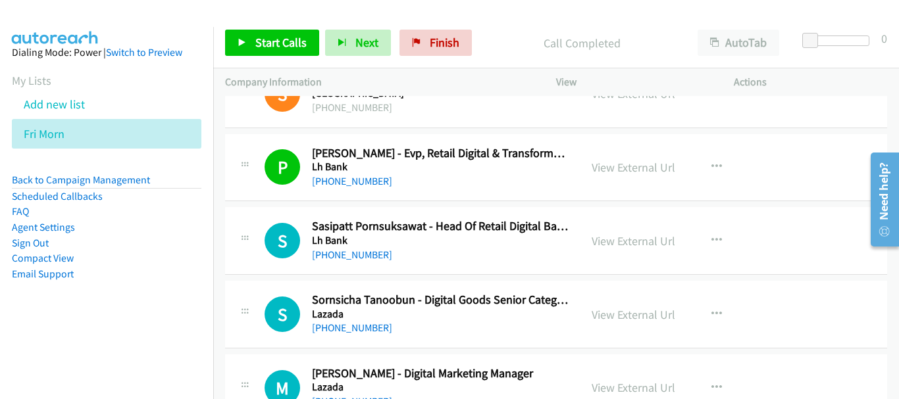
scroll to position [5857, 0]
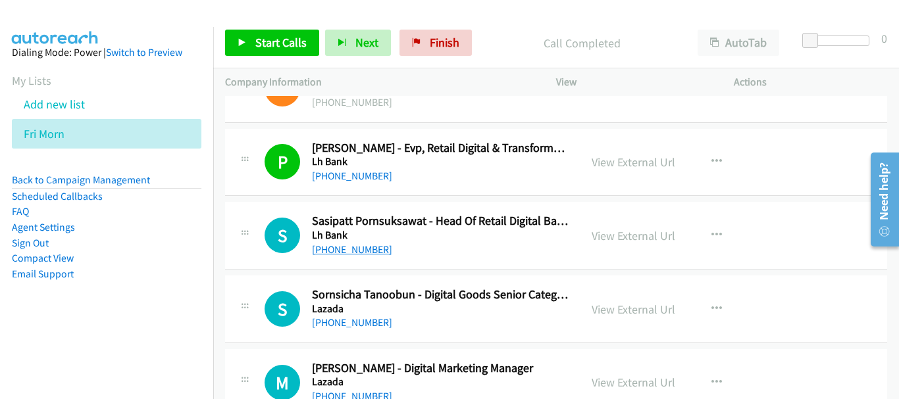
click at [318, 253] on link "[PHONE_NUMBER]" at bounding box center [352, 249] width 80 height 13
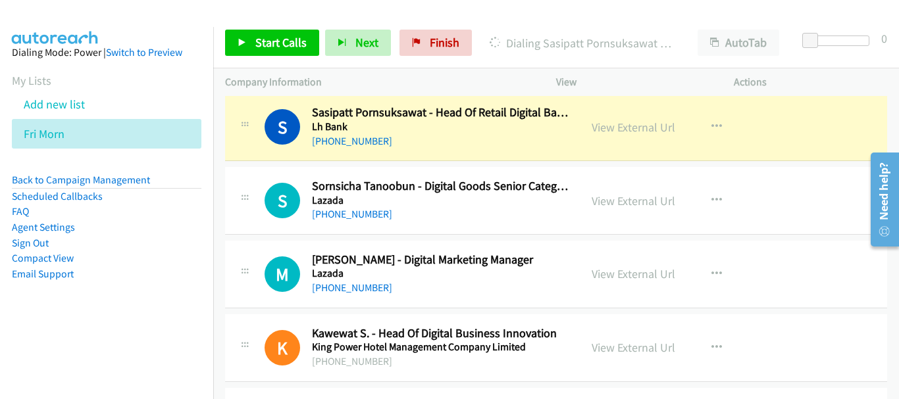
scroll to position [5988, 0]
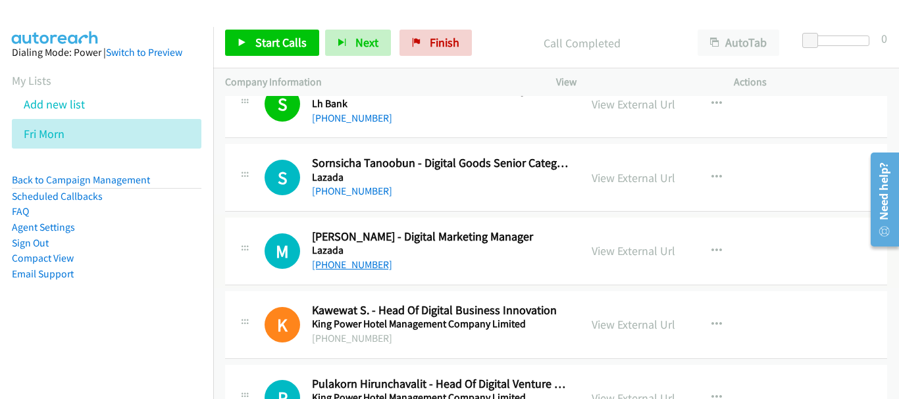
click at [353, 268] on link "[PHONE_NUMBER]" at bounding box center [352, 265] width 80 height 13
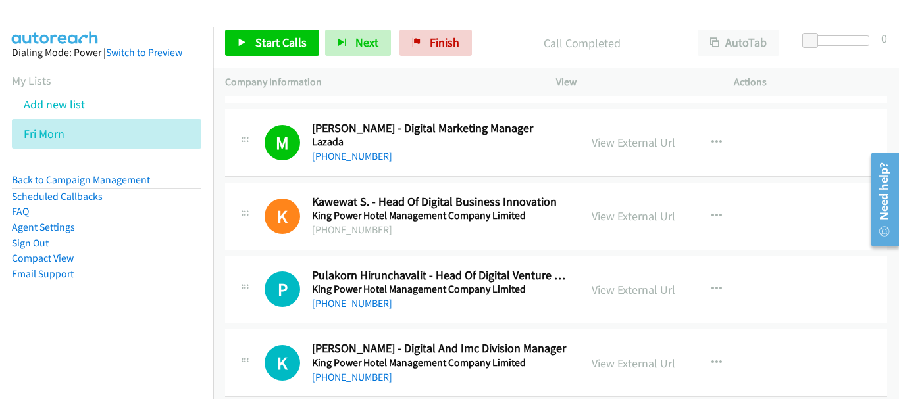
scroll to position [6120, 0]
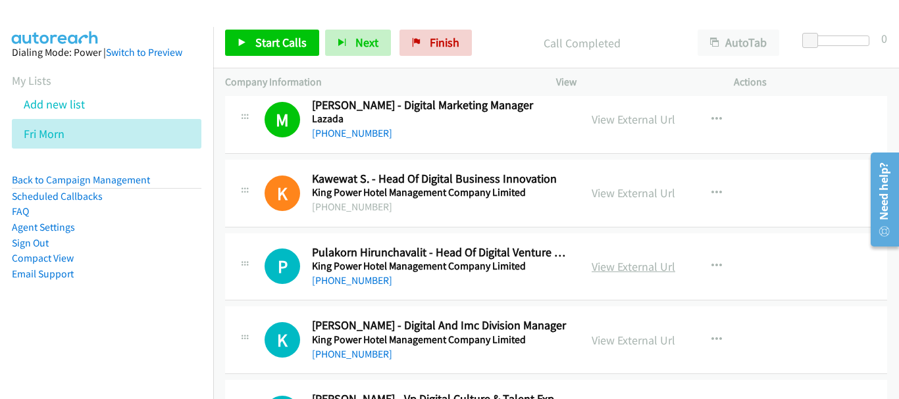
click at [607, 268] on link "View External Url" at bounding box center [634, 266] width 84 height 15
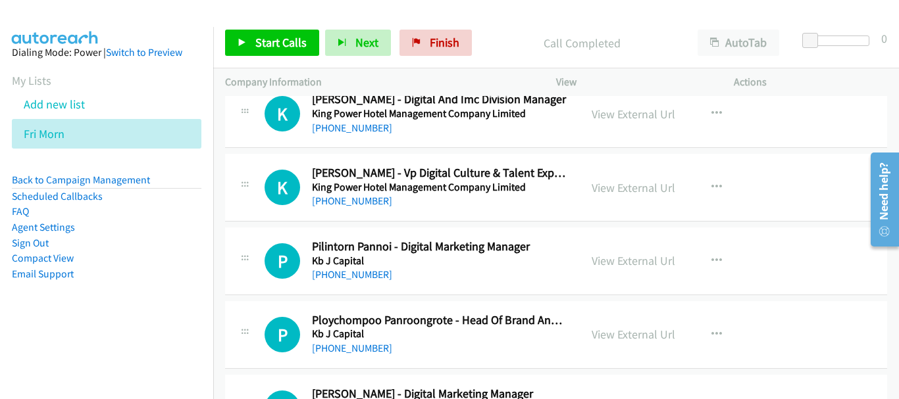
scroll to position [6383, 0]
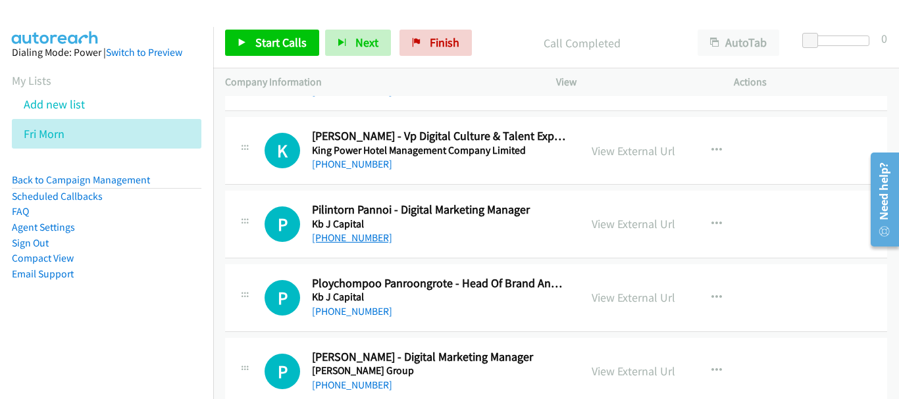
click at [370, 244] on link "[PHONE_NUMBER]" at bounding box center [352, 238] width 80 height 13
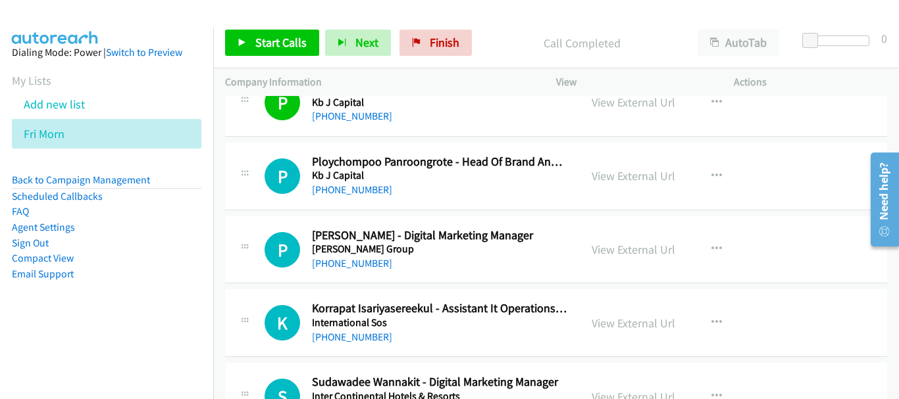
scroll to position [6581, 0]
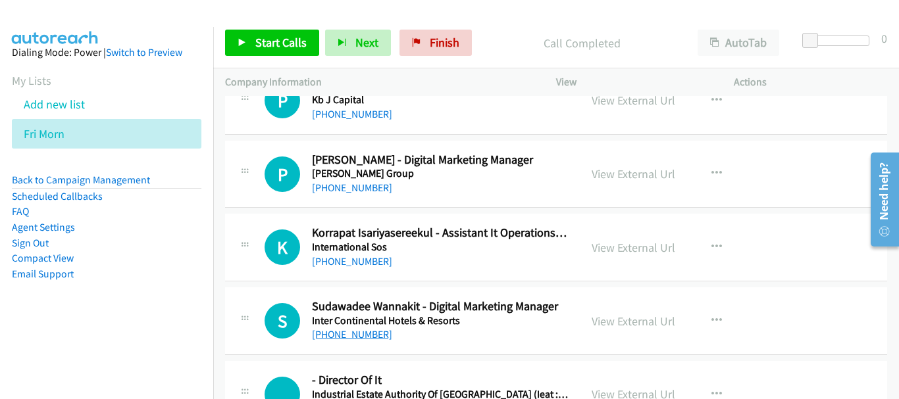
click at [371, 336] on link "[PHONE_NUMBER]" at bounding box center [352, 334] width 80 height 13
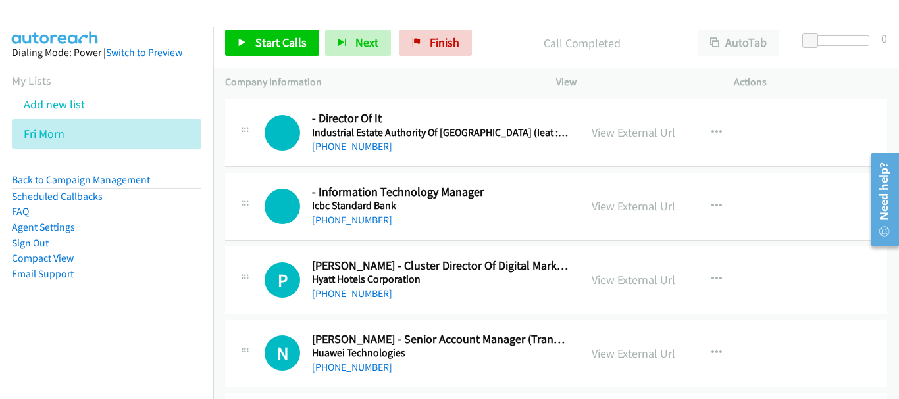
scroll to position [6844, 0]
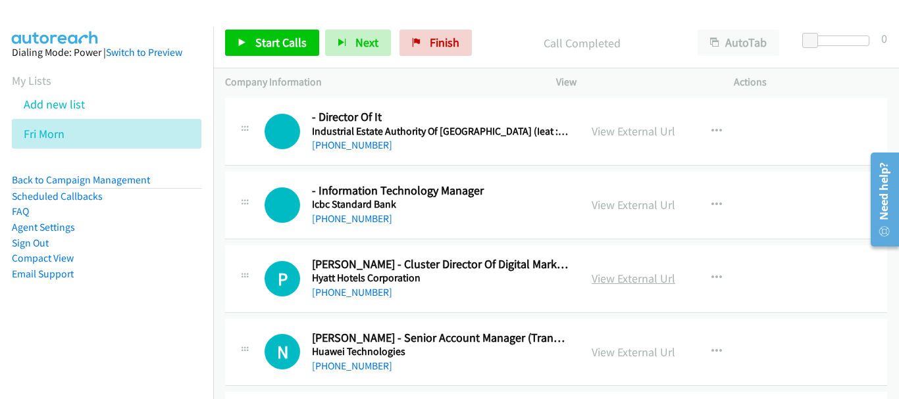
click at [633, 282] on link "View External Url" at bounding box center [634, 278] width 84 height 15
click at [372, 296] on link "[PHONE_NUMBER]" at bounding box center [352, 292] width 80 height 13
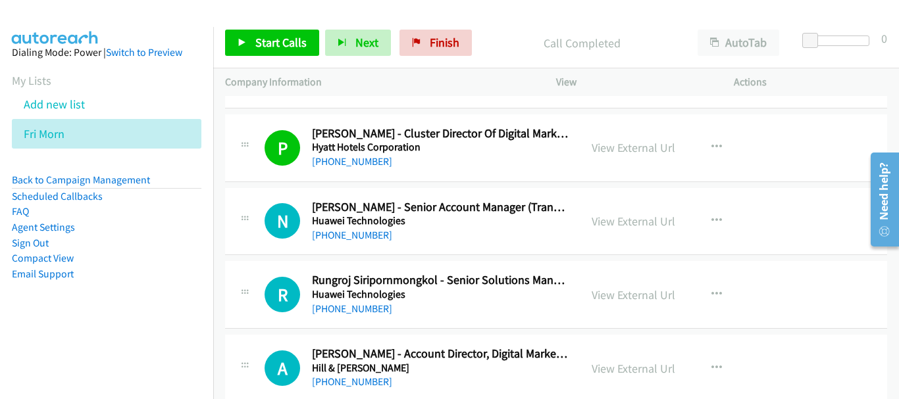
scroll to position [6975, 0]
click at [613, 368] on link "View External Url" at bounding box center [634, 368] width 84 height 15
click at [632, 293] on link "View External Url" at bounding box center [634, 294] width 84 height 15
click at [631, 218] on link "View External Url" at bounding box center [634, 220] width 84 height 15
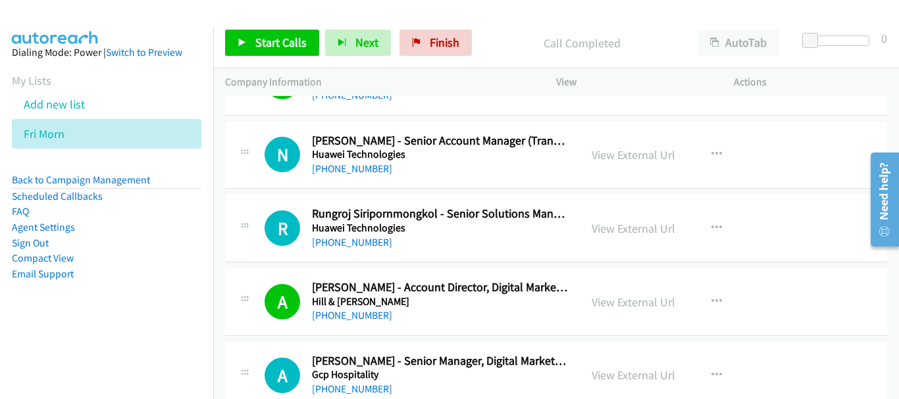
scroll to position [7107, 0]
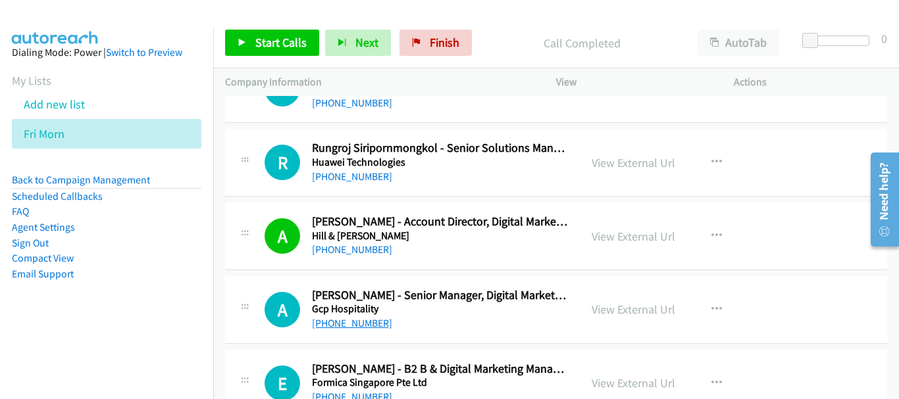
click at [359, 328] on link "[PHONE_NUMBER]" at bounding box center [352, 323] width 80 height 13
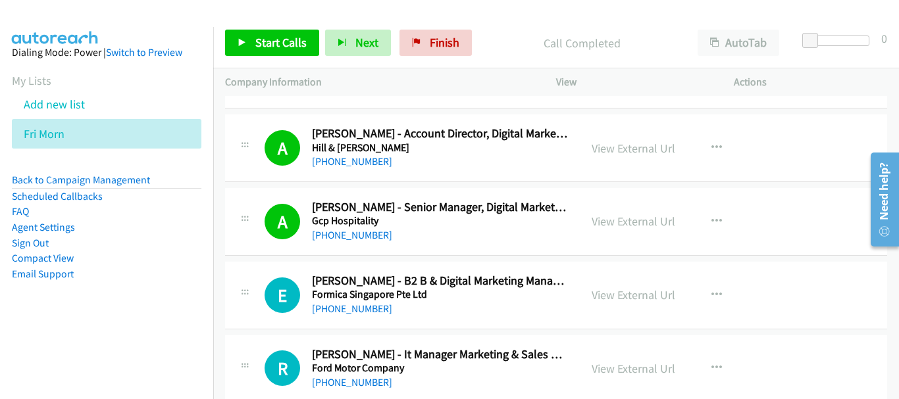
scroll to position [7239, 0]
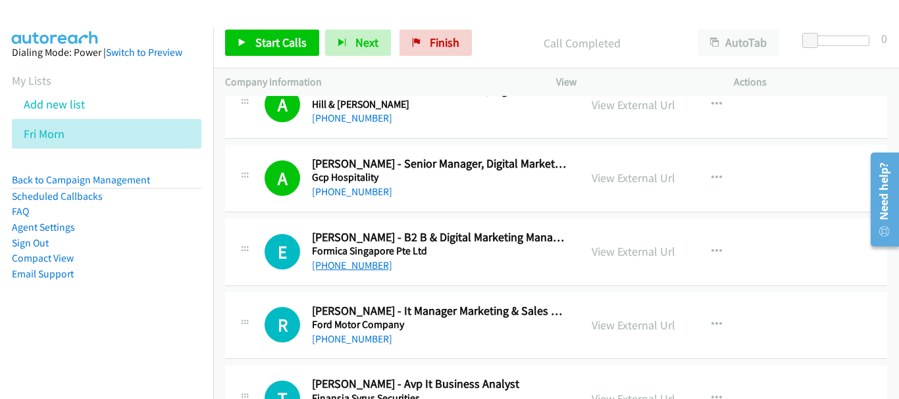
click at [360, 261] on link "[PHONE_NUMBER]" at bounding box center [352, 265] width 80 height 13
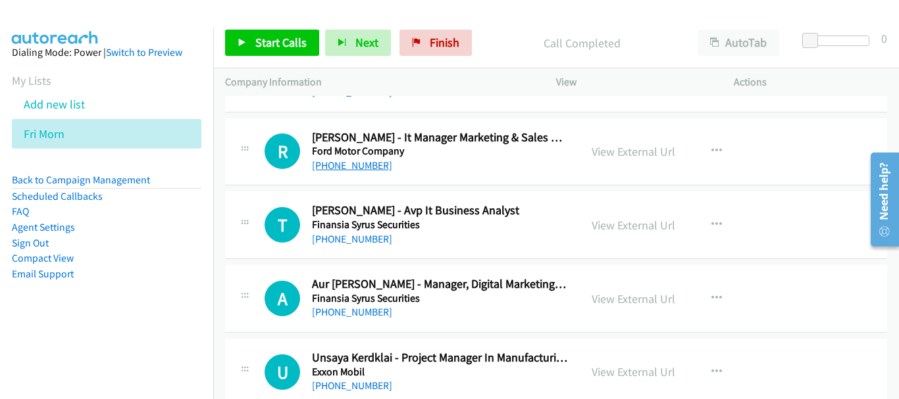
scroll to position [7436, 0]
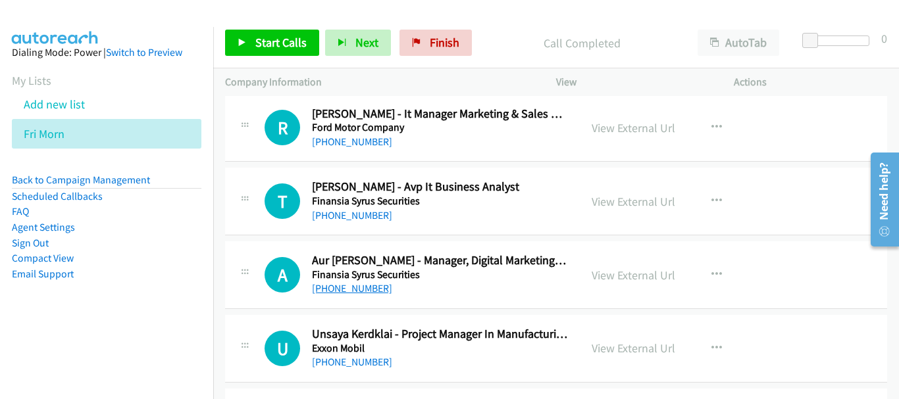
click at [353, 285] on link "[PHONE_NUMBER]" at bounding box center [352, 288] width 80 height 13
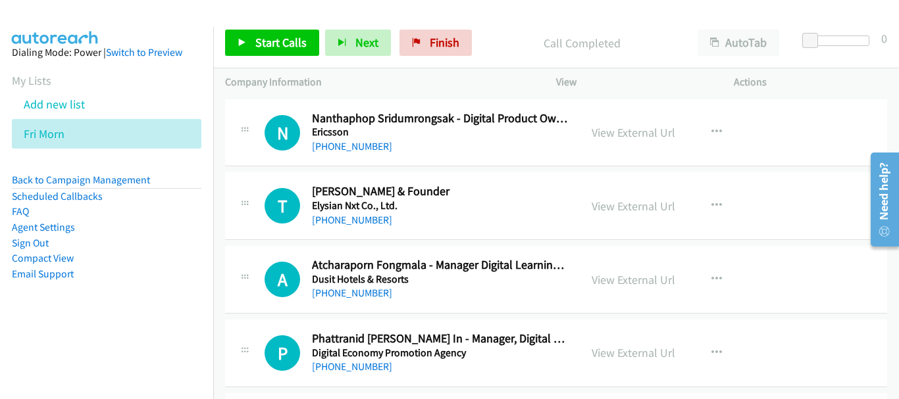
scroll to position [7831, 0]
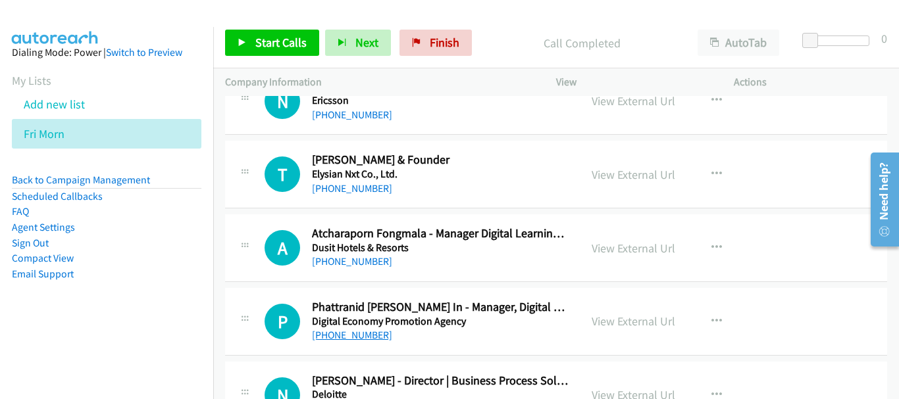
click at [342, 340] on link "[PHONE_NUMBER]" at bounding box center [352, 335] width 80 height 13
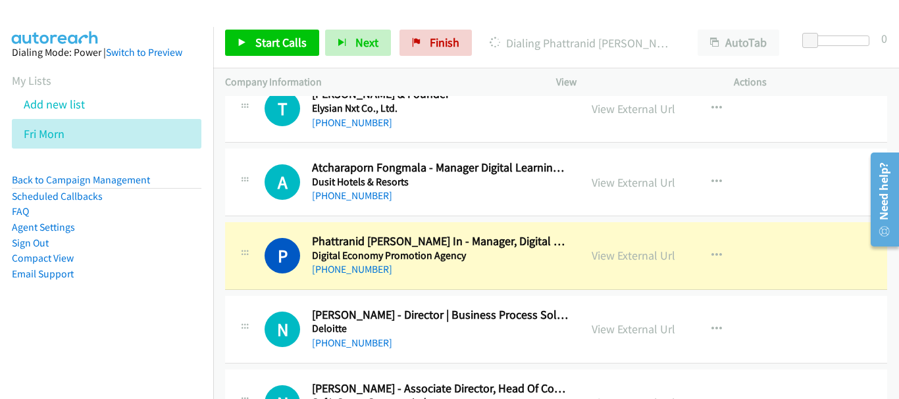
scroll to position [7963, 0]
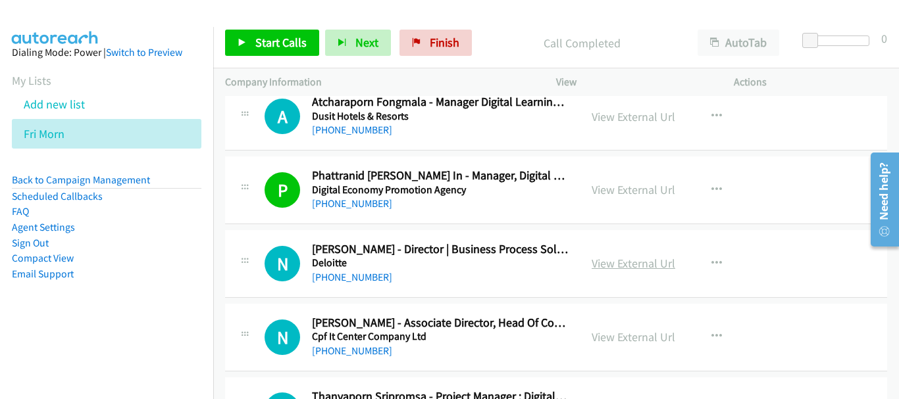
click at [606, 259] on link "View External Url" at bounding box center [634, 263] width 84 height 15
click at [641, 340] on link "View External Url" at bounding box center [634, 337] width 84 height 15
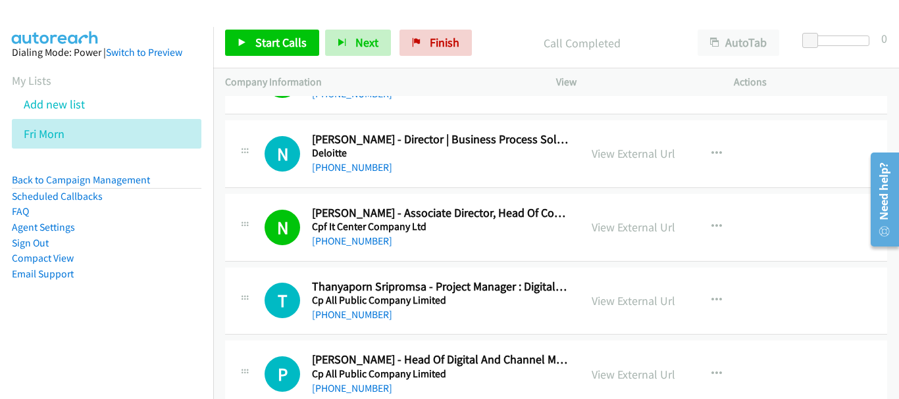
scroll to position [8160, 0]
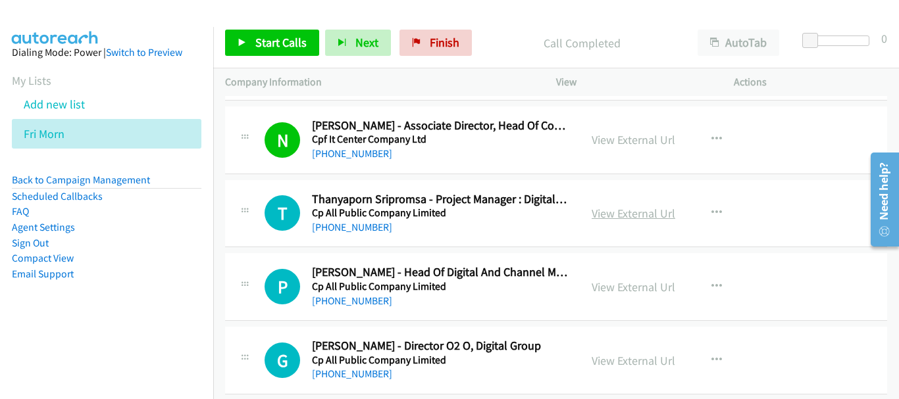
click at [638, 214] on link "View External Url" at bounding box center [634, 213] width 84 height 15
click at [341, 225] on link "[PHONE_NUMBER]" at bounding box center [352, 227] width 80 height 13
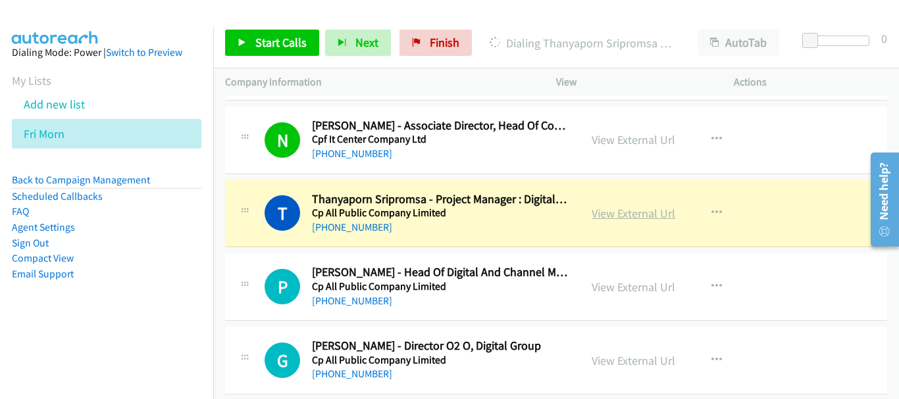
click at [624, 215] on link "View External Url" at bounding box center [634, 213] width 84 height 15
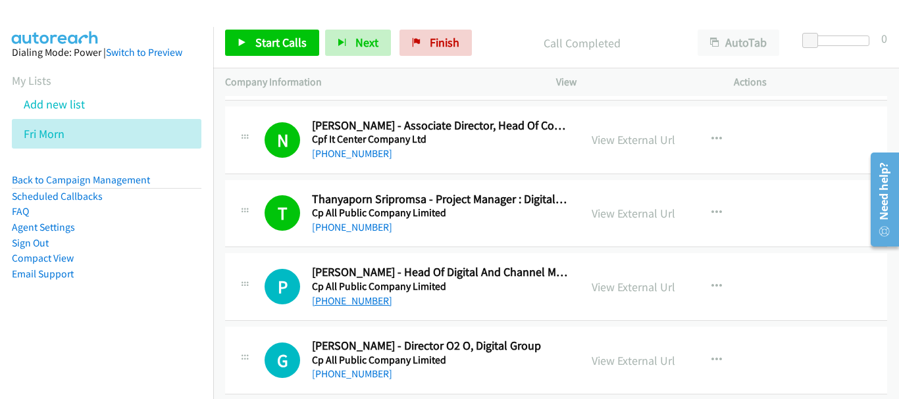
click at [370, 295] on link "[PHONE_NUMBER]" at bounding box center [352, 301] width 80 height 13
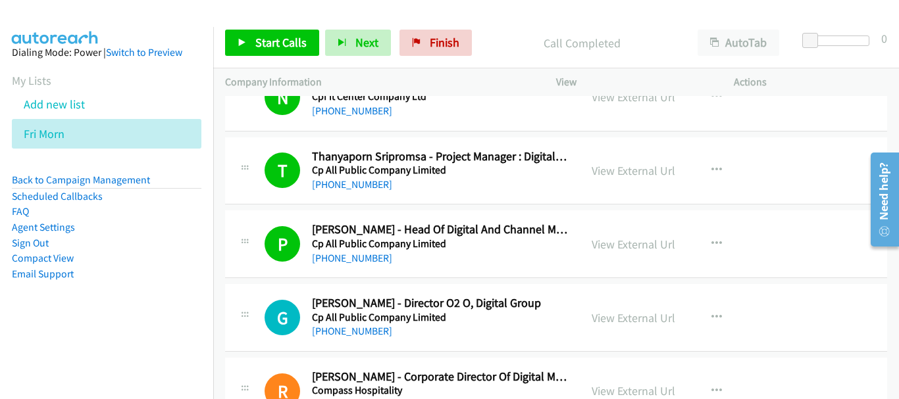
scroll to position [8226, 0]
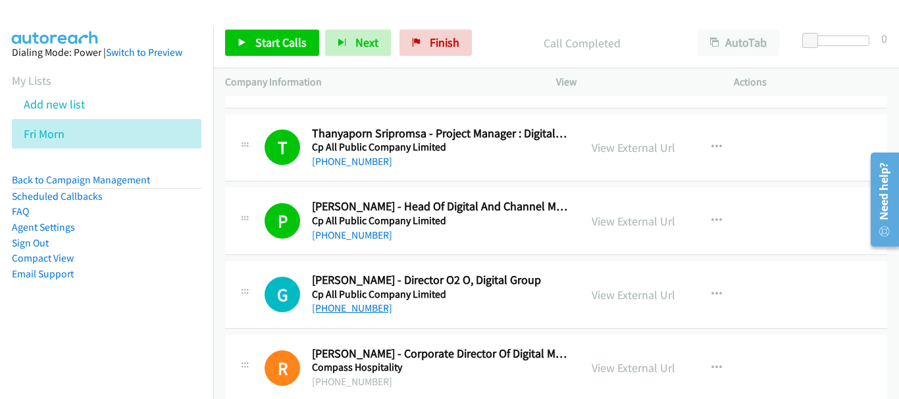
click at [326, 305] on link "[PHONE_NUMBER]" at bounding box center [352, 308] width 80 height 13
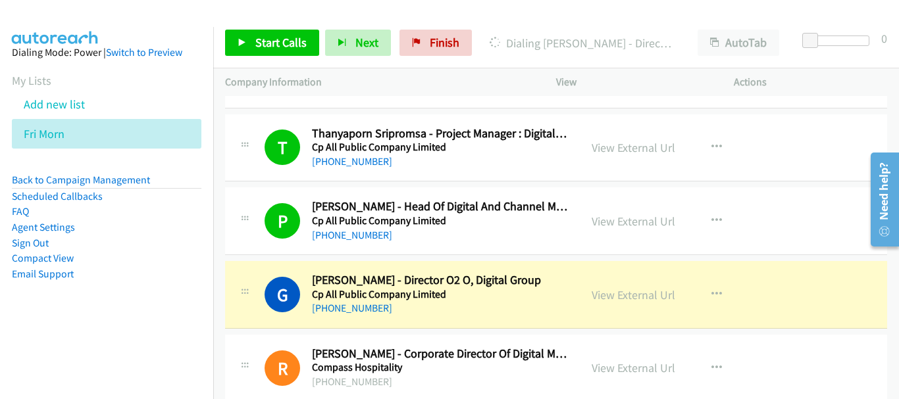
scroll to position [8357, 0]
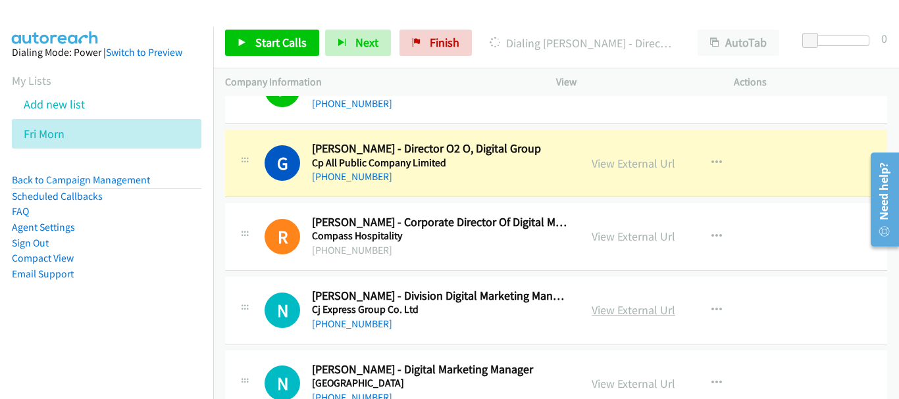
click at [624, 306] on link "View External Url" at bounding box center [634, 310] width 84 height 15
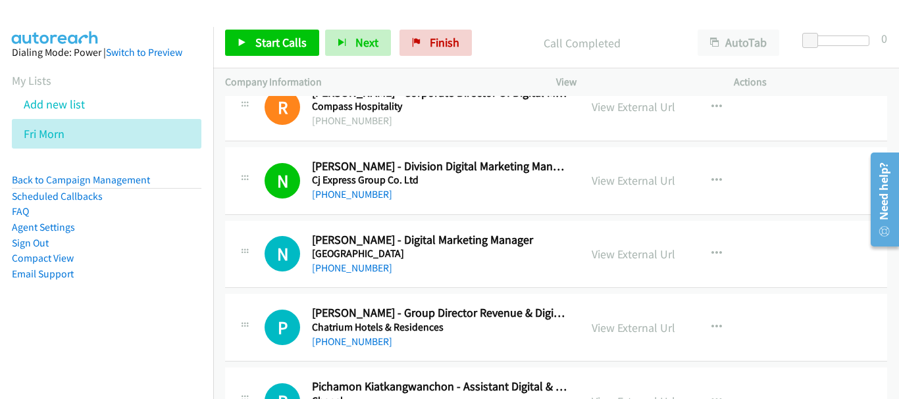
scroll to position [8489, 0]
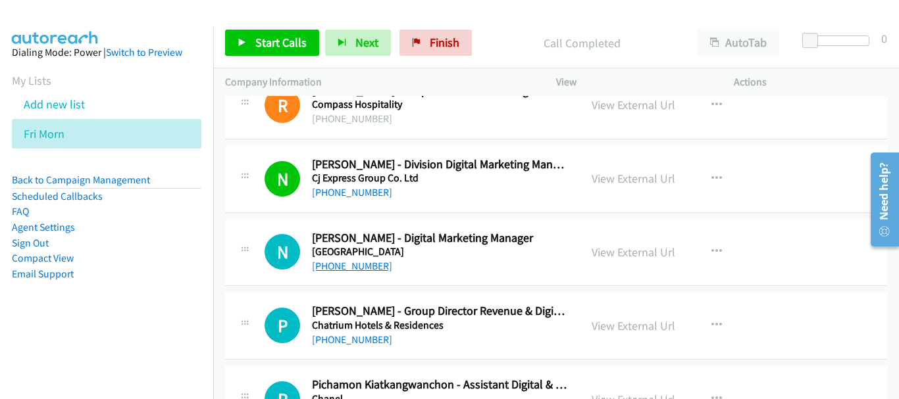
click at [368, 269] on link "[PHONE_NUMBER]" at bounding box center [352, 266] width 80 height 13
click at [348, 340] on link "[PHONE_NUMBER]" at bounding box center [352, 340] width 80 height 13
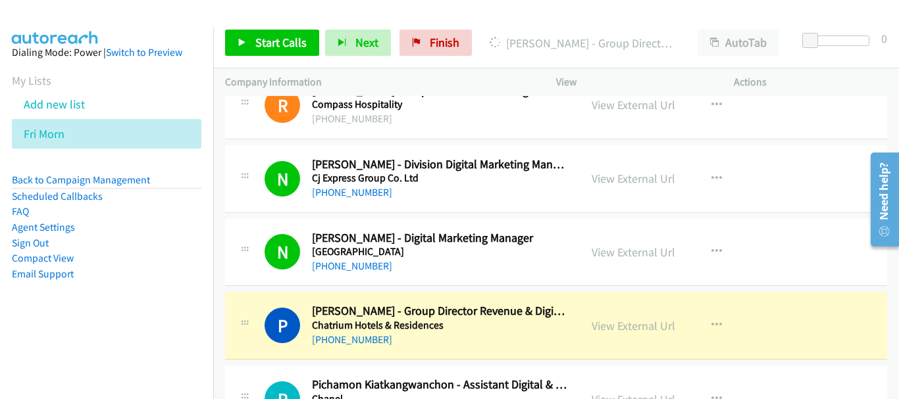
scroll to position [8555, 0]
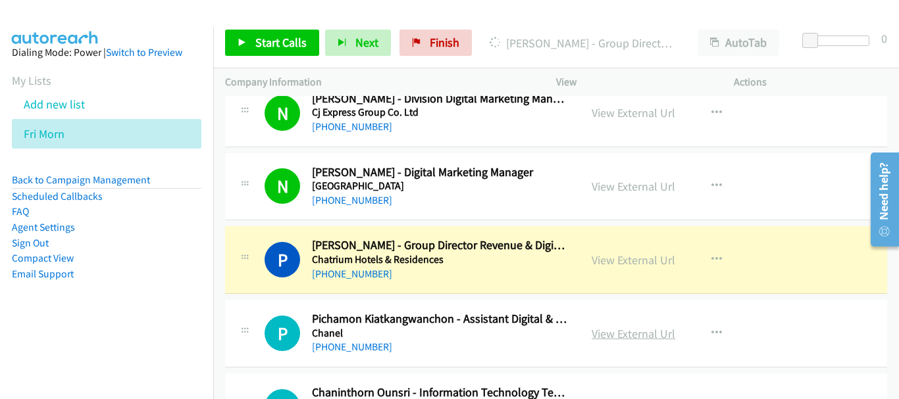
click at [662, 337] on link "View External Url" at bounding box center [634, 333] width 84 height 15
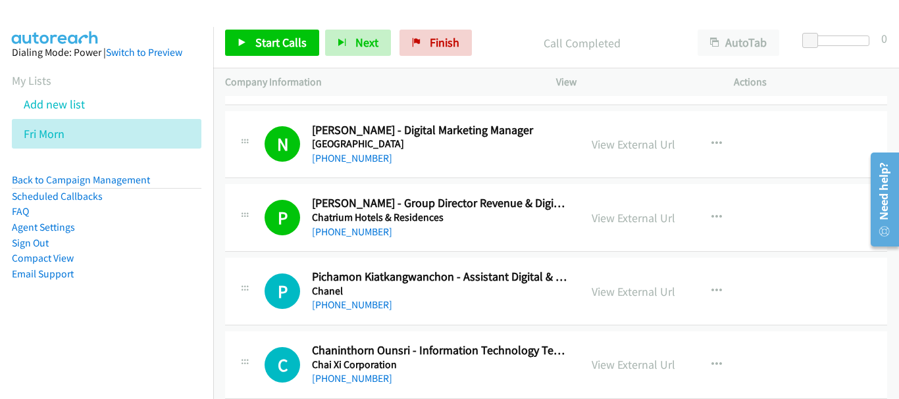
scroll to position [8621, 0]
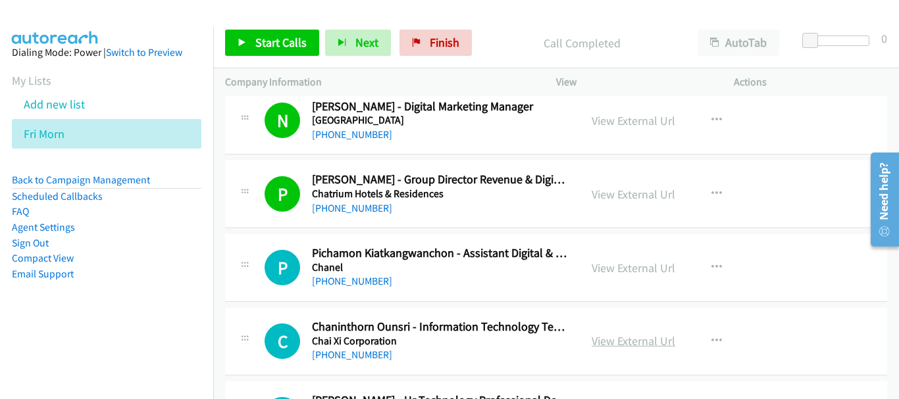
click at [610, 336] on link "View External Url" at bounding box center [634, 341] width 84 height 15
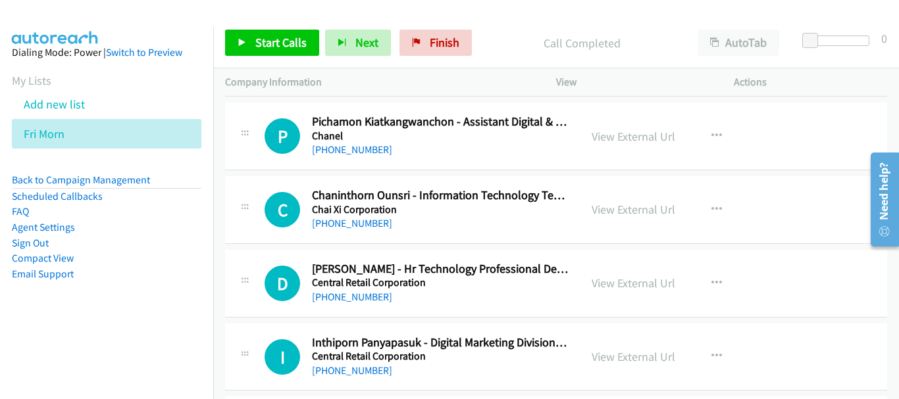
scroll to position [8818, 0]
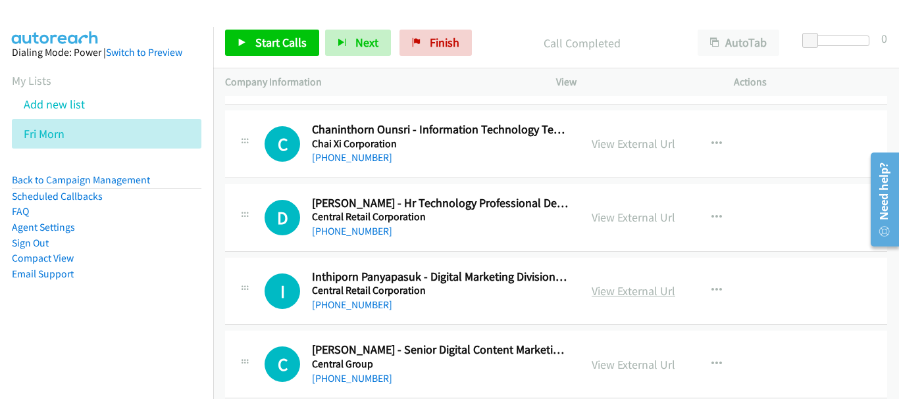
click at [653, 295] on link "View External Url" at bounding box center [634, 291] width 84 height 15
click at [361, 308] on link "[PHONE_NUMBER]" at bounding box center [352, 305] width 80 height 13
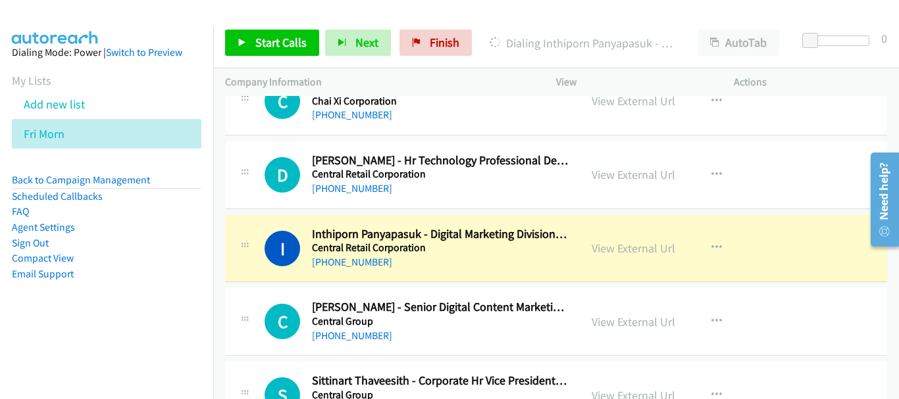
scroll to position [8884, 0]
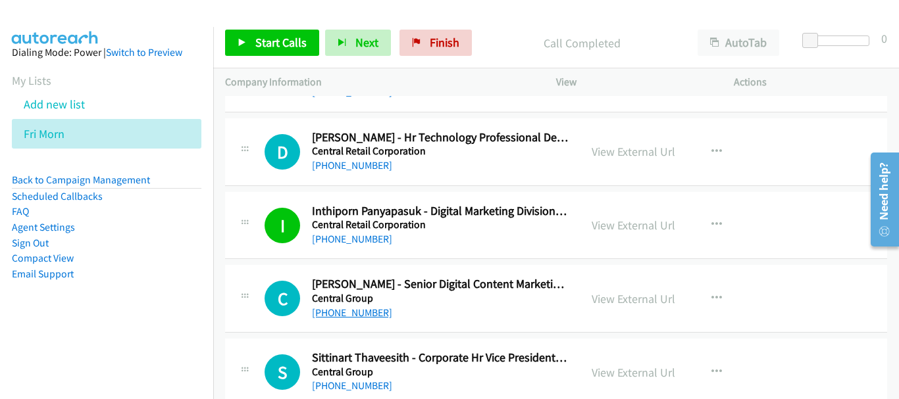
click at [338, 318] on link "[PHONE_NUMBER]" at bounding box center [352, 313] width 80 height 13
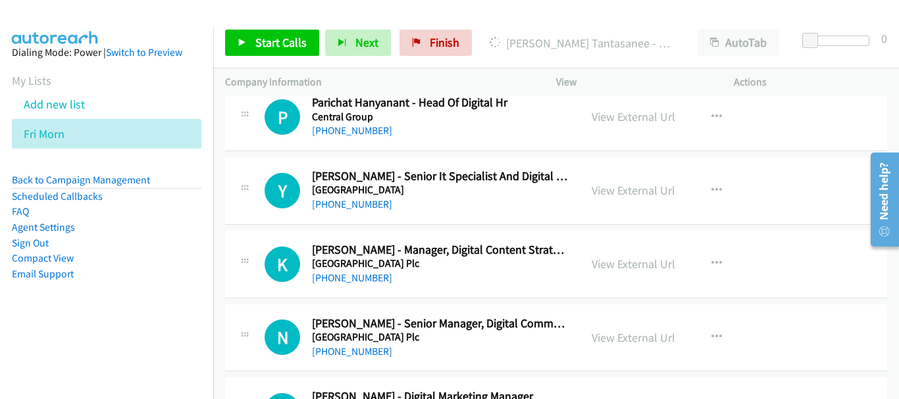
scroll to position [9279, 0]
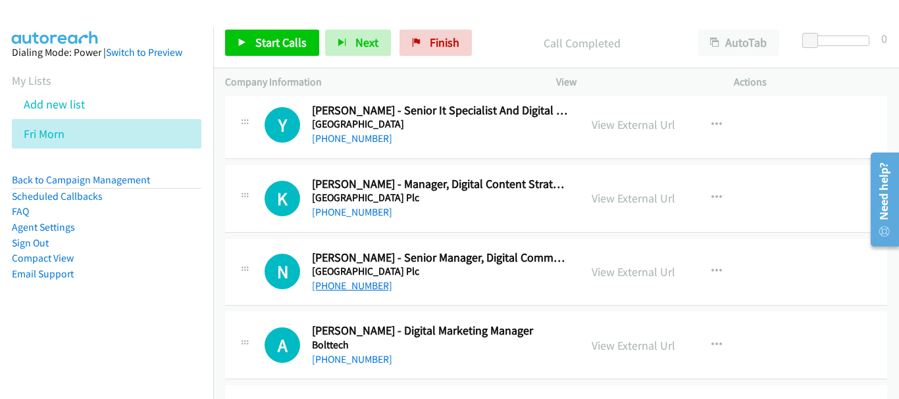
click at [358, 285] on link "[PHONE_NUMBER]" at bounding box center [352, 286] width 80 height 13
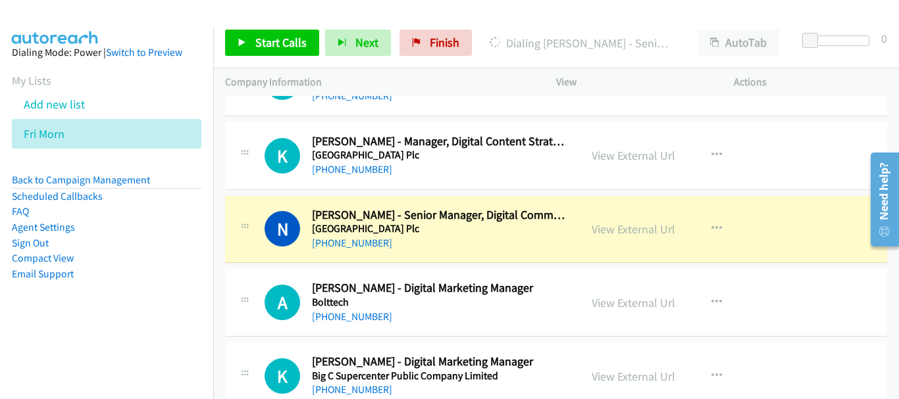
scroll to position [9344, 0]
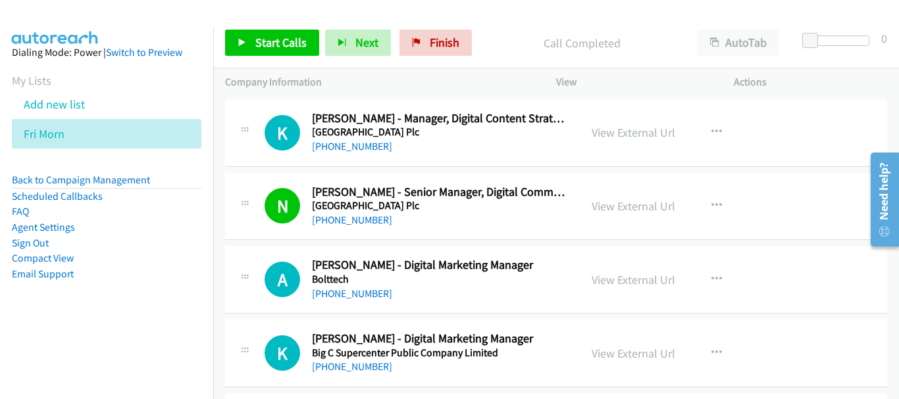
click at [359, 300] on div "[PHONE_NUMBER]" at bounding box center [440, 294] width 256 height 16
click at [359, 294] on link "[PHONE_NUMBER]" at bounding box center [352, 294] width 80 height 13
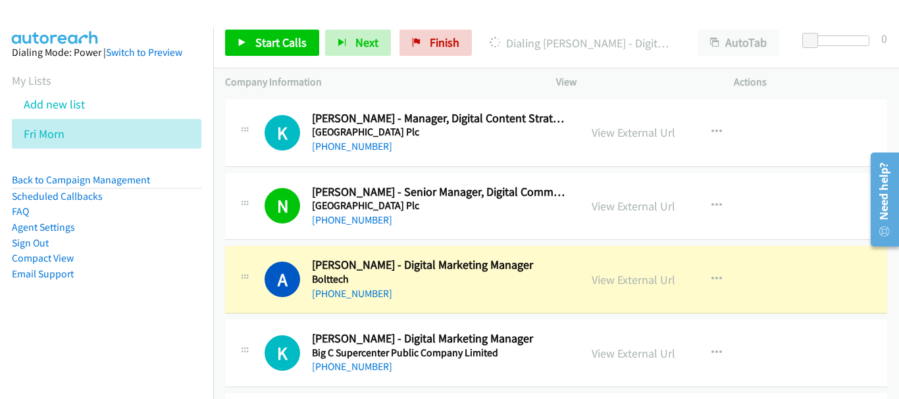
scroll to position [9410, 0]
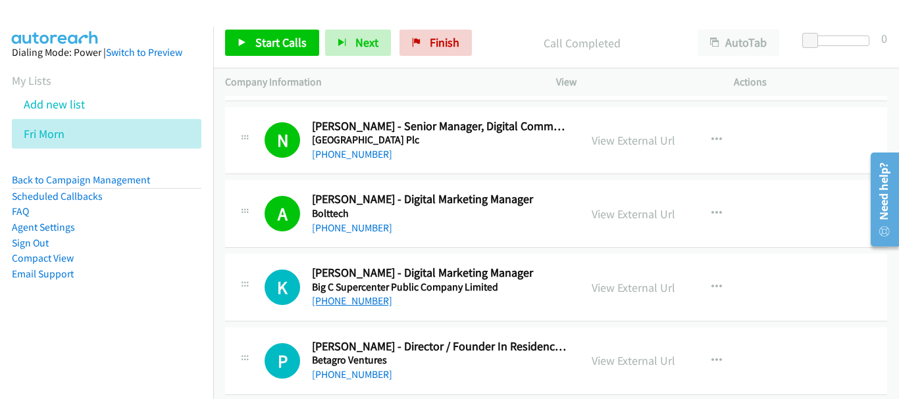
click at [364, 304] on link "[PHONE_NUMBER]" at bounding box center [352, 301] width 80 height 13
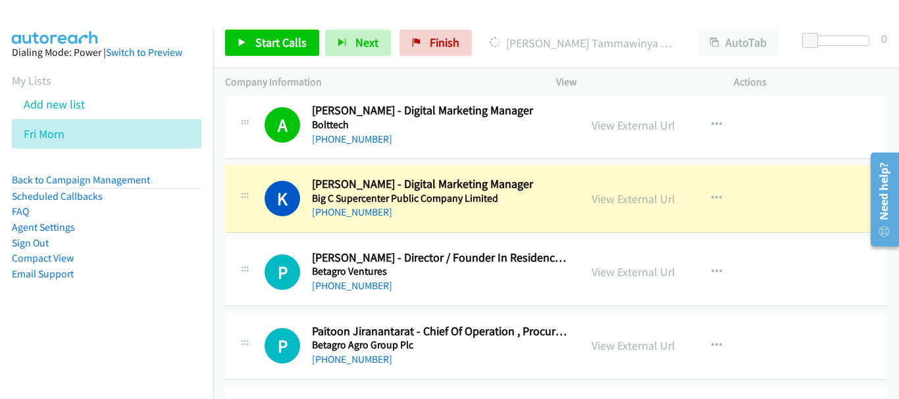
scroll to position [9476, 0]
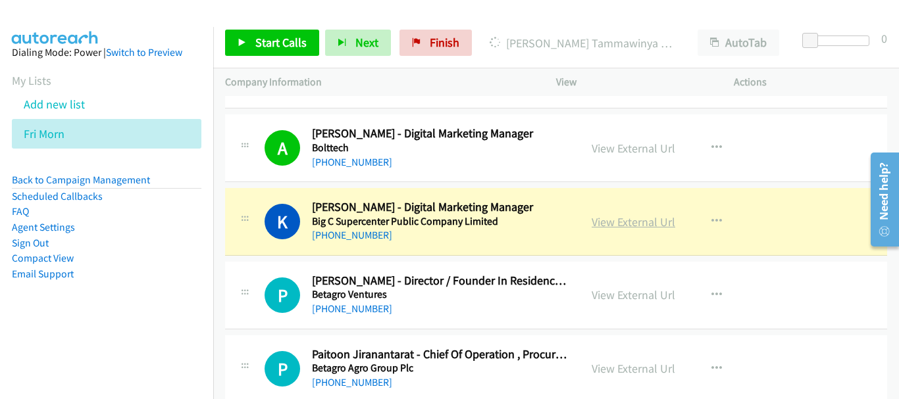
click at [623, 223] on link "View External Url" at bounding box center [634, 222] width 84 height 15
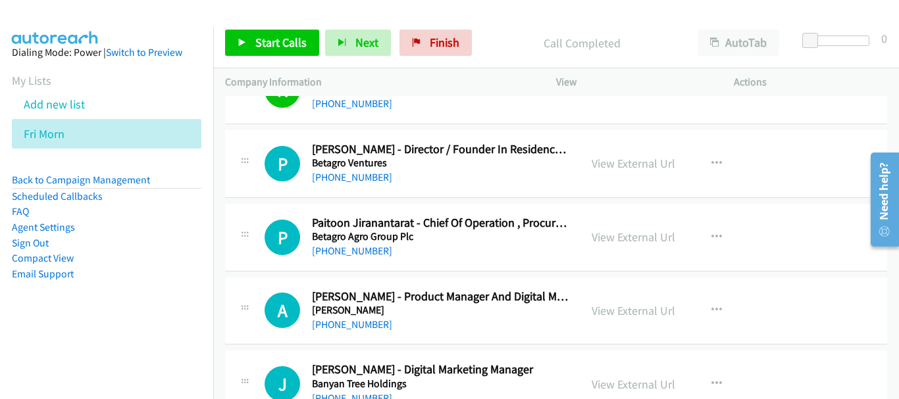
scroll to position [9673, 0]
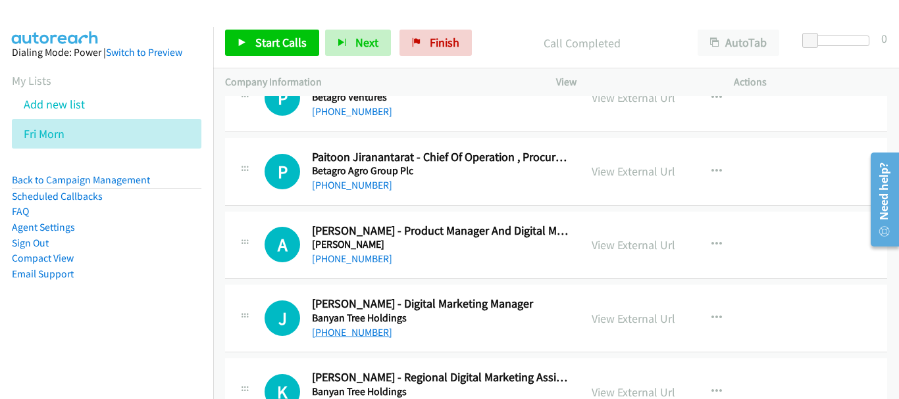
click at [366, 336] on link "[PHONE_NUMBER]" at bounding box center [352, 332] width 80 height 13
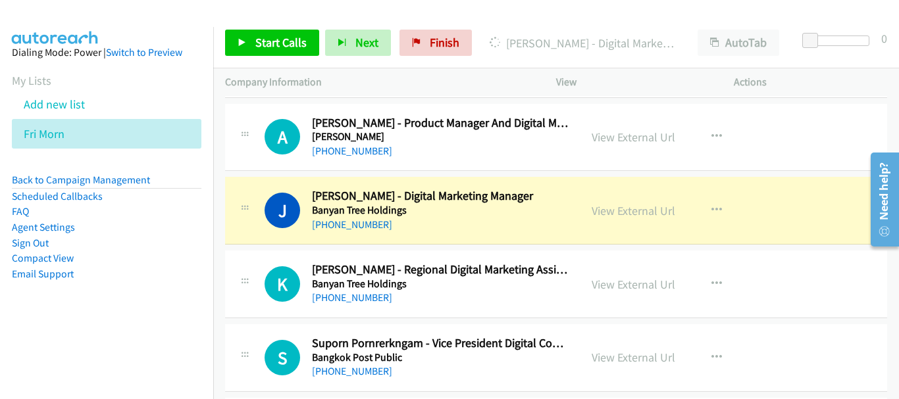
scroll to position [9805, 0]
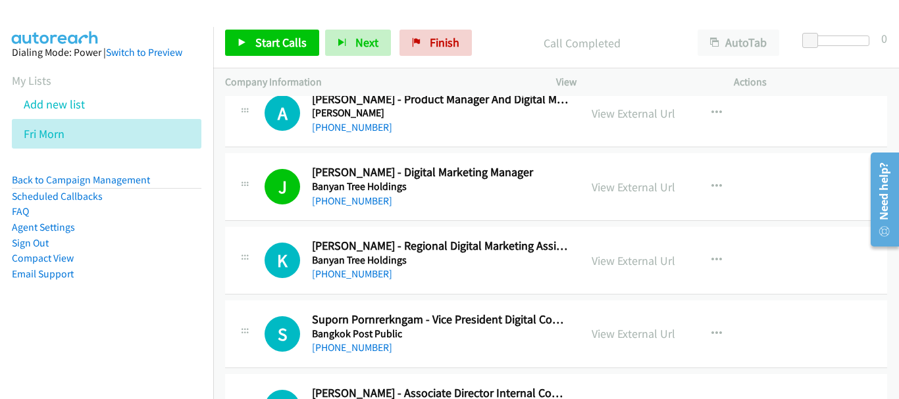
click at [384, 275] on div "[PHONE_NUMBER]" at bounding box center [440, 275] width 256 height 16
click at [374, 274] on link "[PHONE_NUMBER]" at bounding box center [352, 274] width 80 height 13
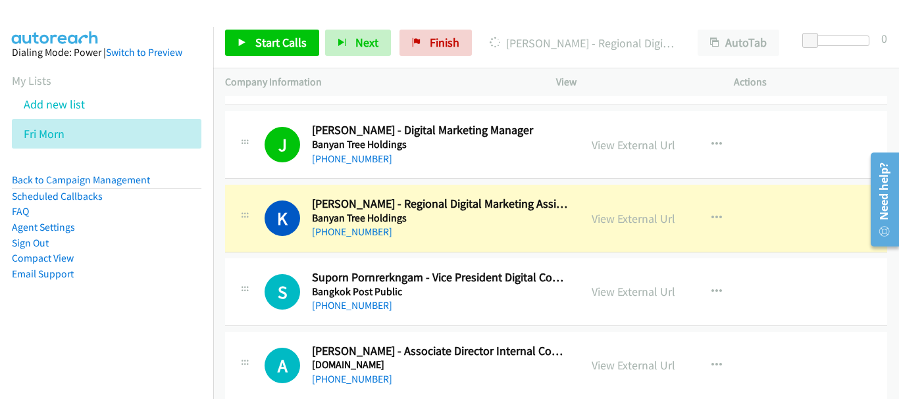
scroll to position [9871, 0]
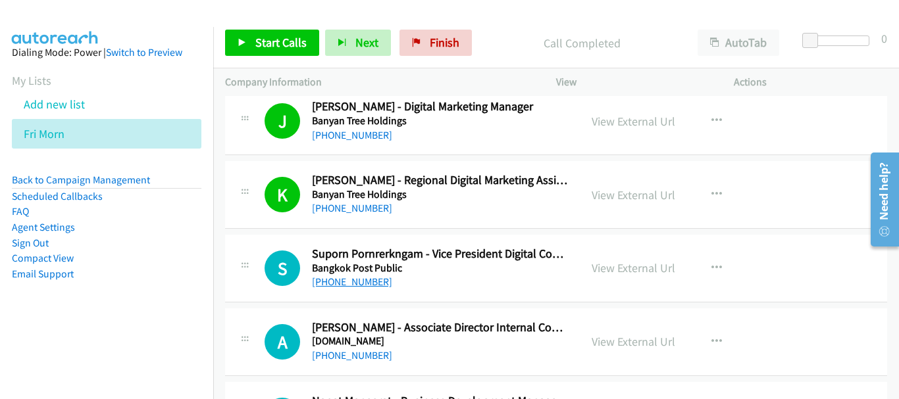
click at [338, 283] on link "[PHONE_NUMBER]" at bounding box center [352, 282] width 80 height 13
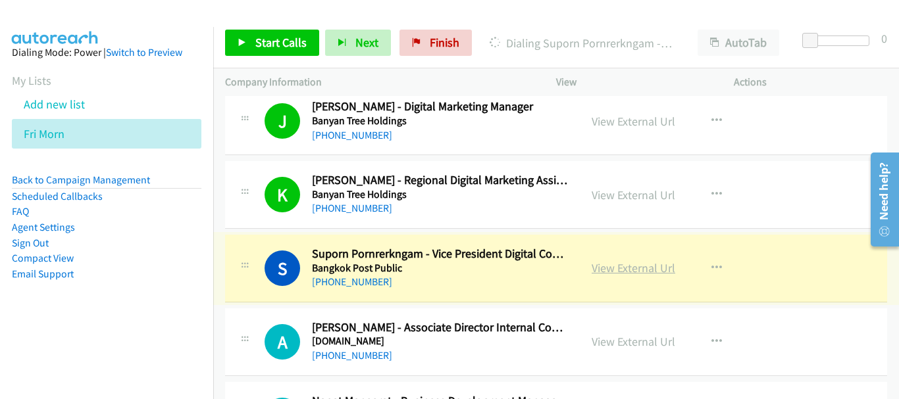
click at [638, 270] on link "View External Url" at bounding box center [634, 268] width 84 height 15
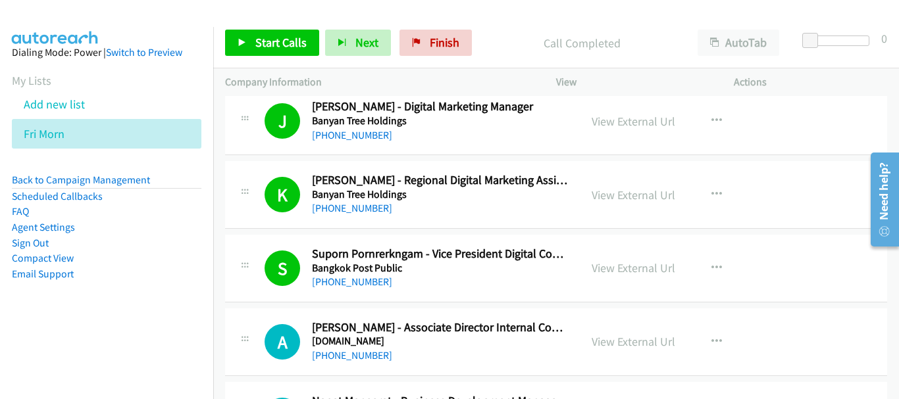
scroll to position [9937, 0]
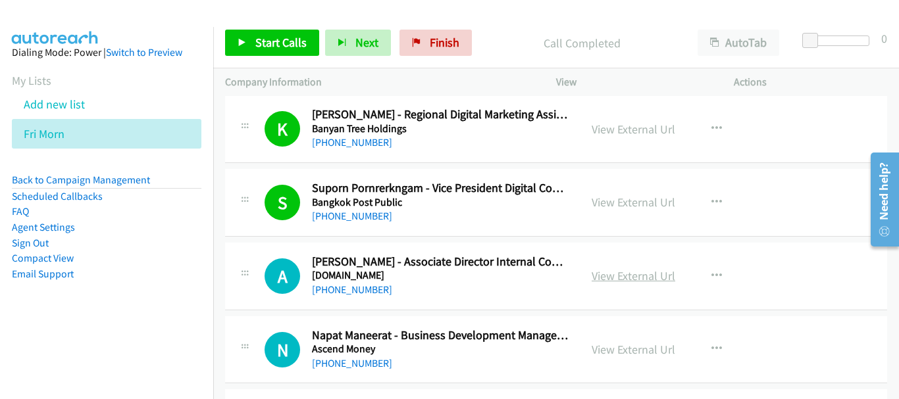
click at [642, 277] on link "View External Url" at bounding box center [634, 275] width 84 height 15
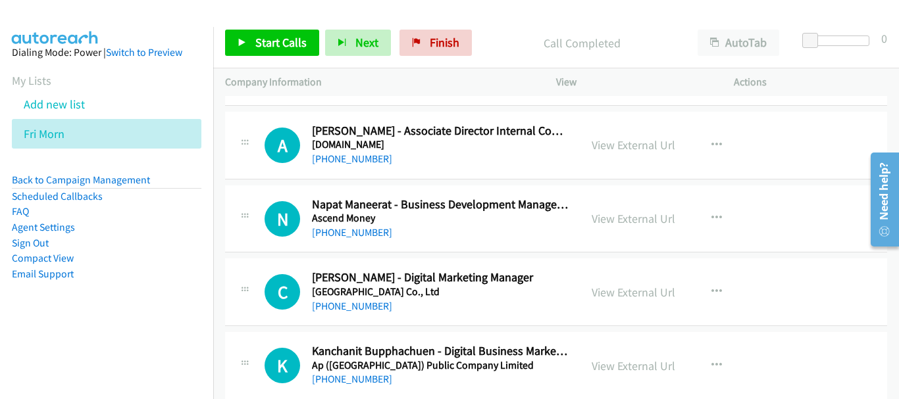
scroll to position [10068, 0]
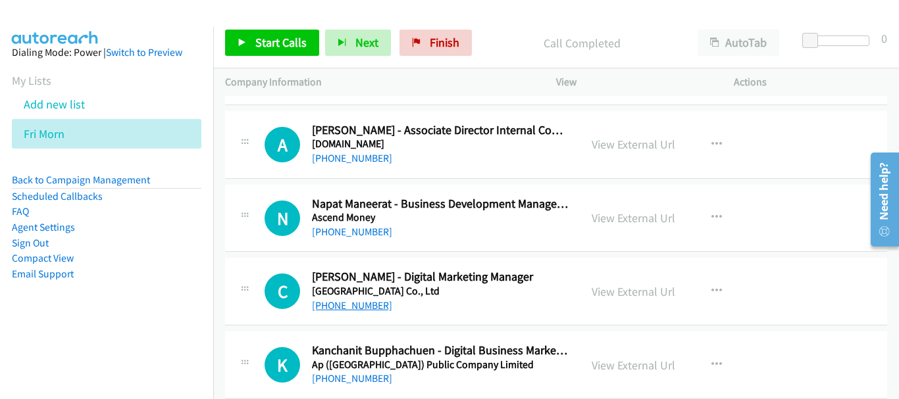
click at [363, 301] on link "[PHONE_NUMBER]" at bounding box center [352, 305] width 80 height 13
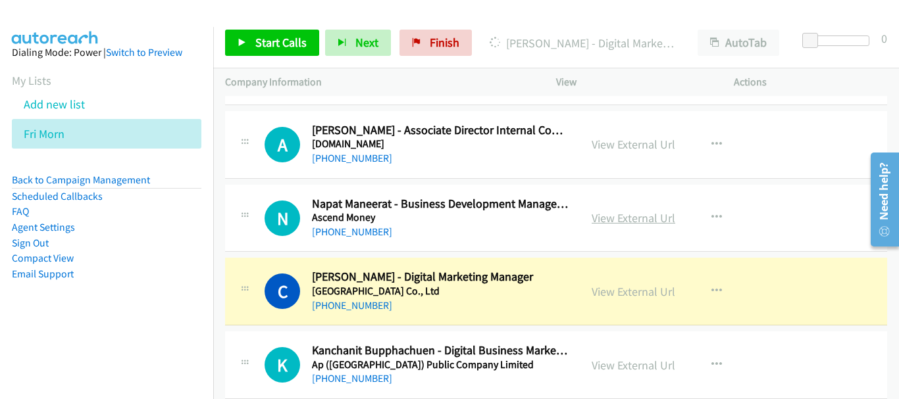
click at [623, 217] on link "View External Url" at bounding box center [634, 218] width 84 height 15
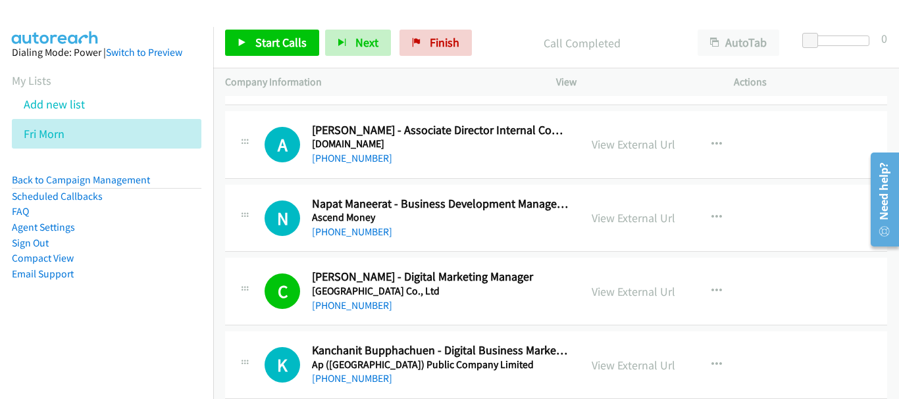
scroll to position [10134, 0]
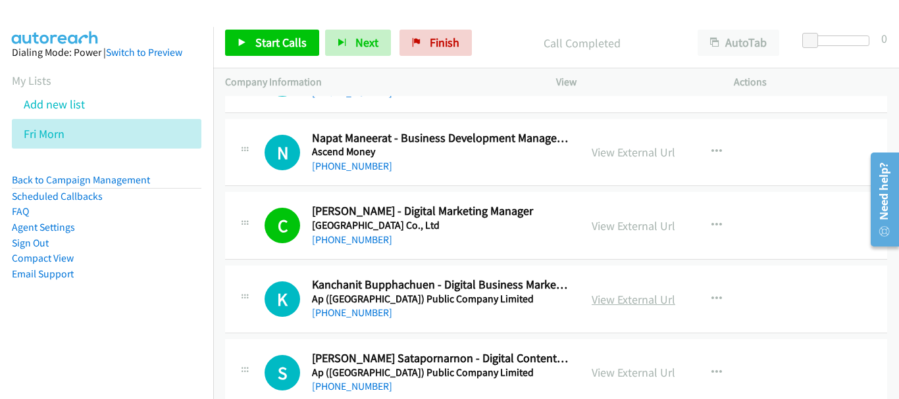
click at [615, 293] on link "View External Url" at bounding box center [634, 299] width 84 height 15
click at [352, 319] on link "[PHONE_NUMBER]" at bounding box center [352, 313] width 80 height 13
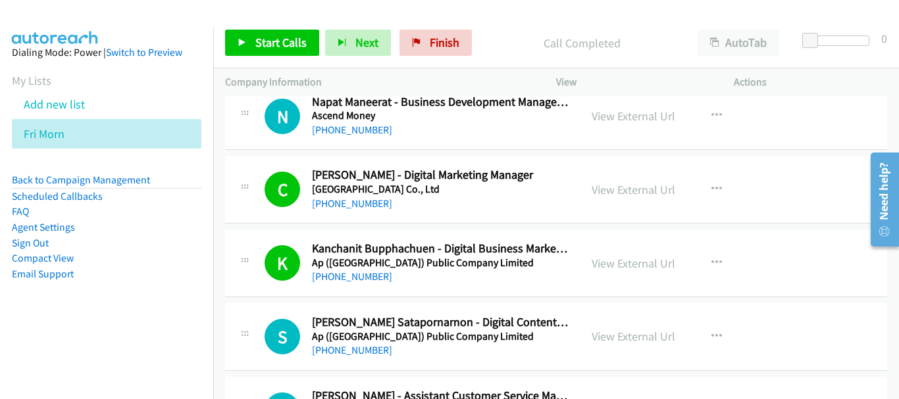
scroll to position [10200, 0]
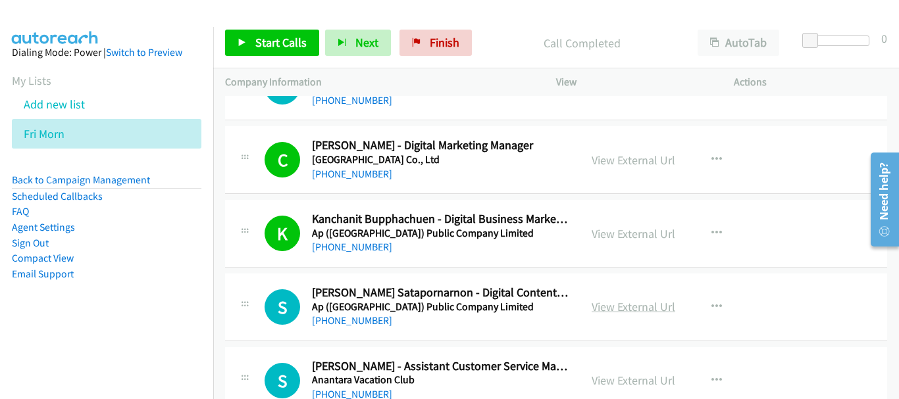
click at [629, 308] on link "View External Url" at bounding box center [634, 306] width 84 height 15
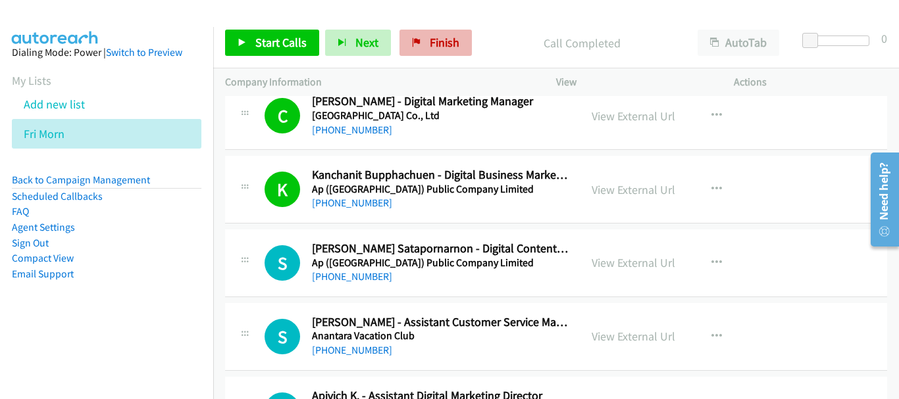
scroll to position [10266, 0]
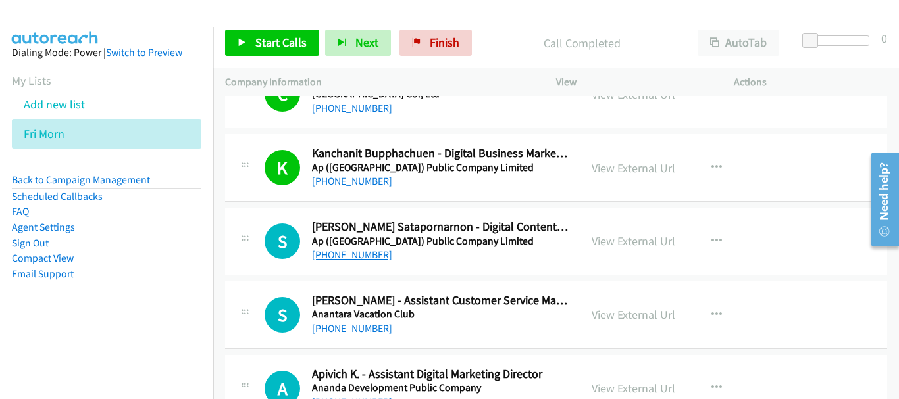
click at [332, 249] on link "[PHONE_NUMBER]" at bounding box center [352, 255] width 80 height 13
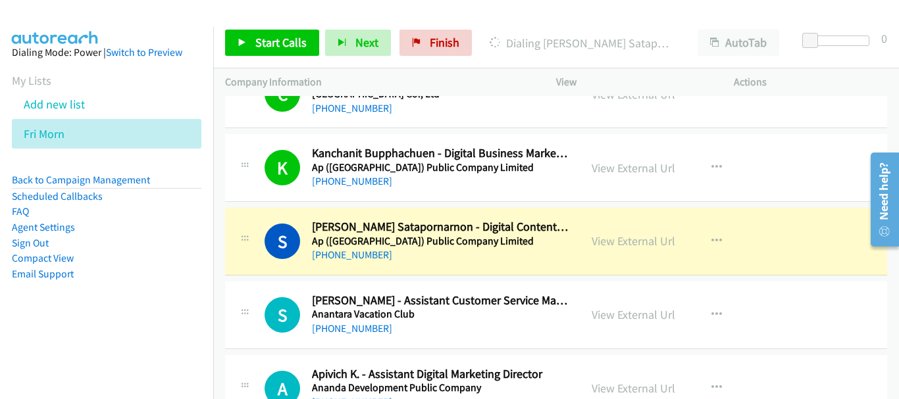
scroll to position [10332, 0]
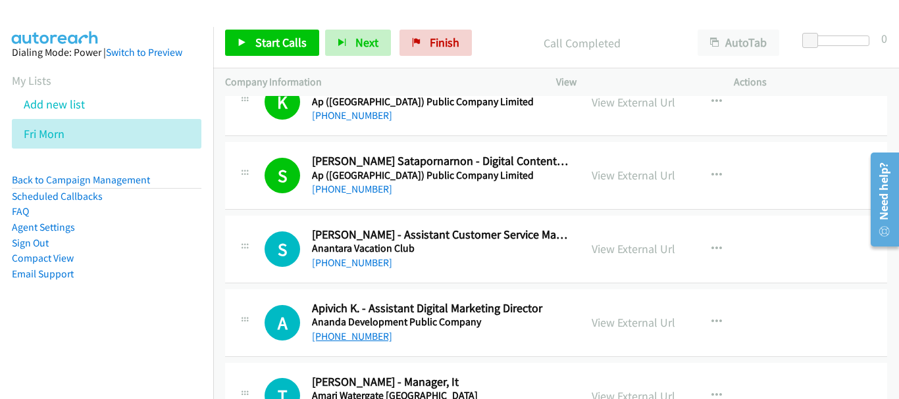
click at [357, 338] on link "[PHONE_NUMBER]" at bounding box center [352, 336] width 80 height 13
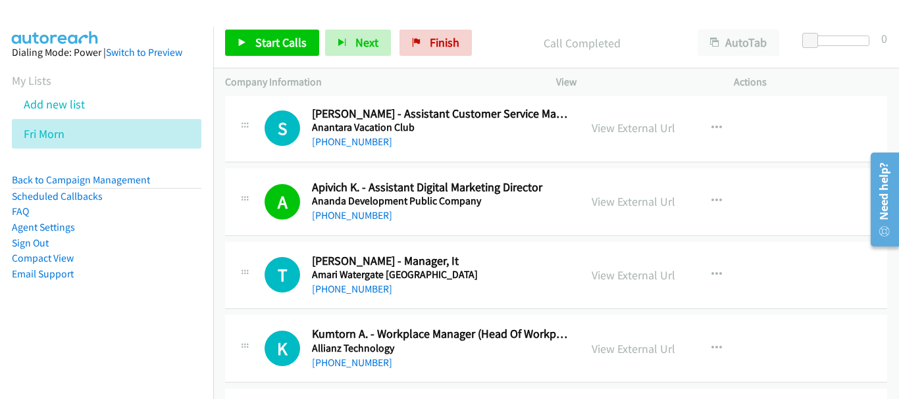
scroll to position [10463, 0]
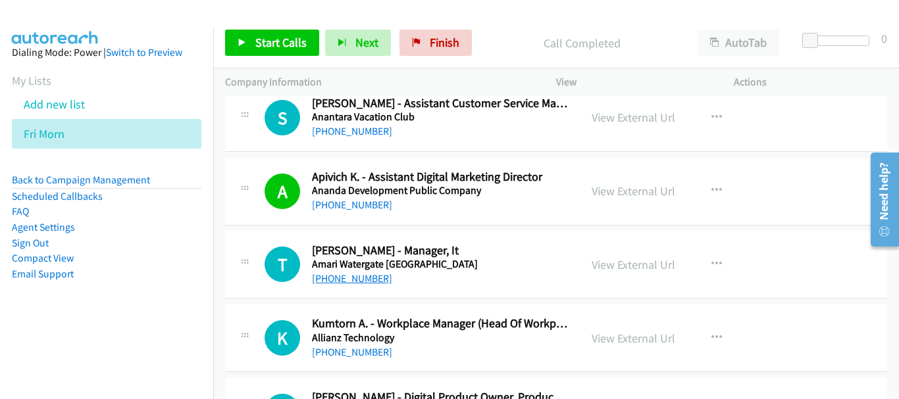
click at [361, 282] on link "[PHONE_NUMBER]" at bounding box center [352, 278] width 80 height 13
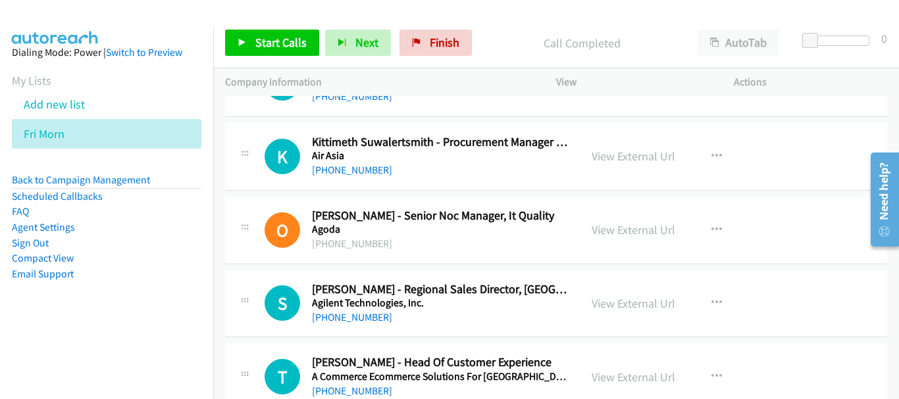
scroll to position [10858, 0]
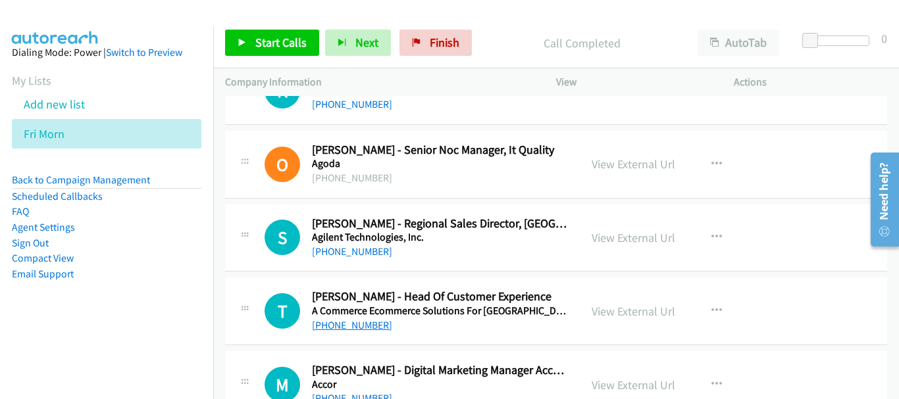
click at [356, 319] on link "[PHONE_NUMBER]" at bounding box center [352, 325] width 80 height 13
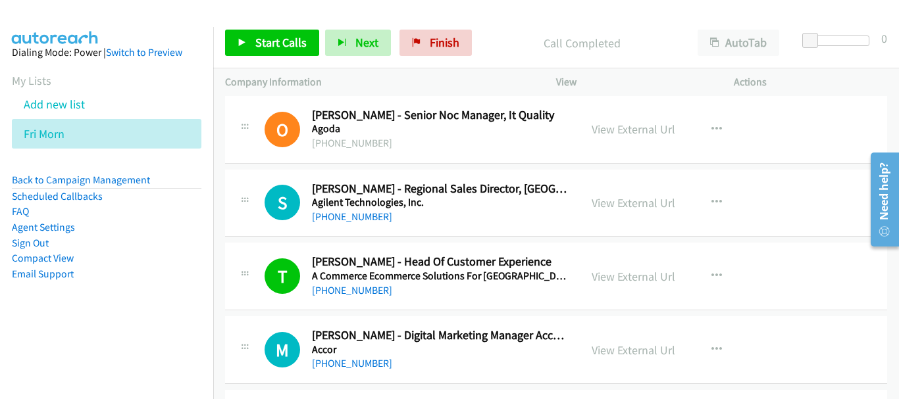
scroll to position [10924, 0]
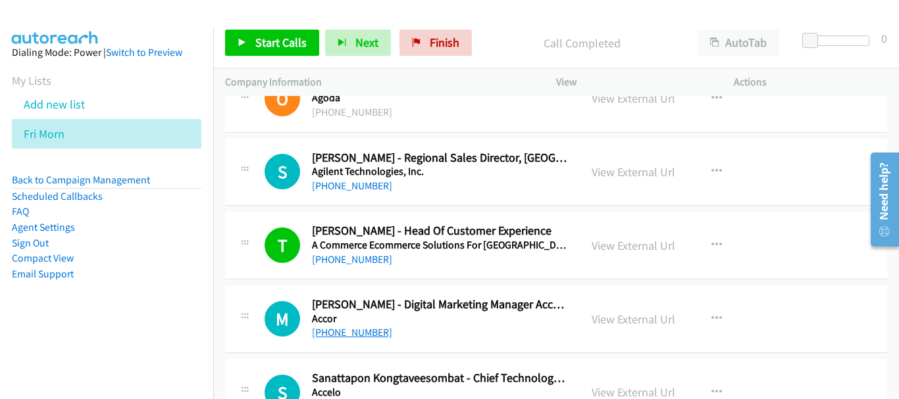
click at [372, 332] on link "[PHONE_NUMBER]" at bounding box center [352, 332] width 80 height 13
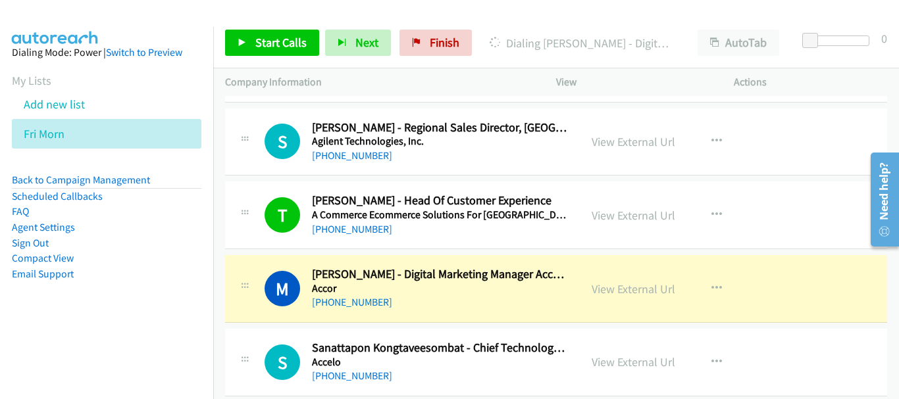
scroll to position [10971, 0]
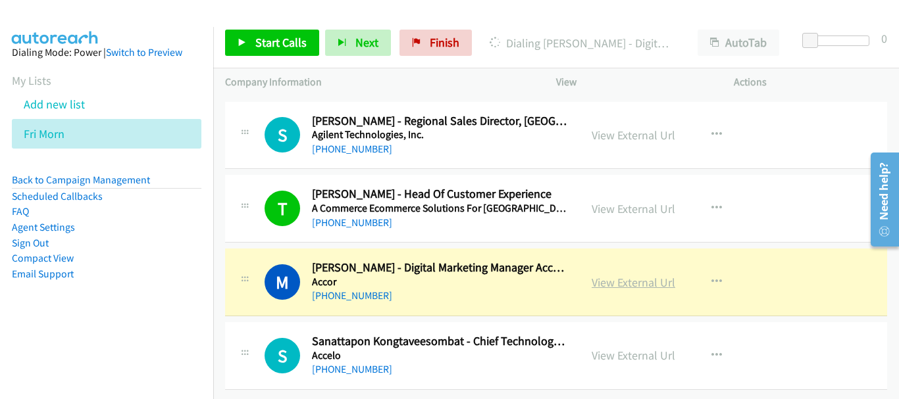
click at [638, 276] on link "View External Url" at bounding box center [634, 282] width 84 height 15
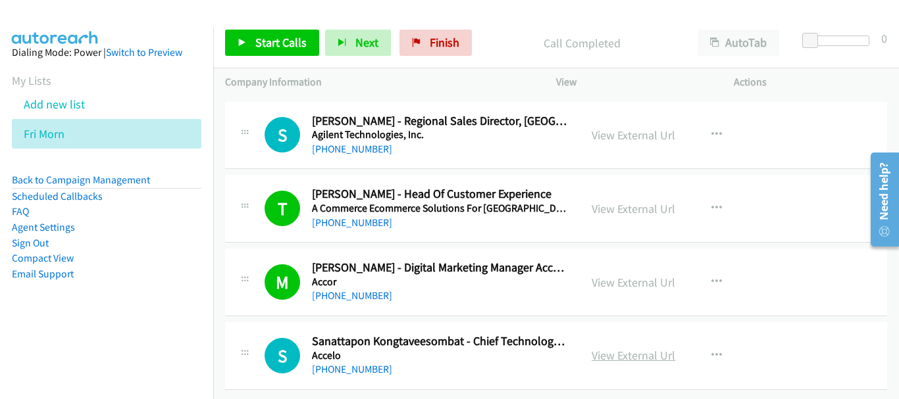
click at [638, 348] on link "View External Url" at bounding box center [634, 355] width 84 height 15
click at [372, 365] on link "[PHONE_NUMBER]" at bounding box center [352, 369] width 80 height 13
